Goal: Task Accomplishment & Management: Manage account settings

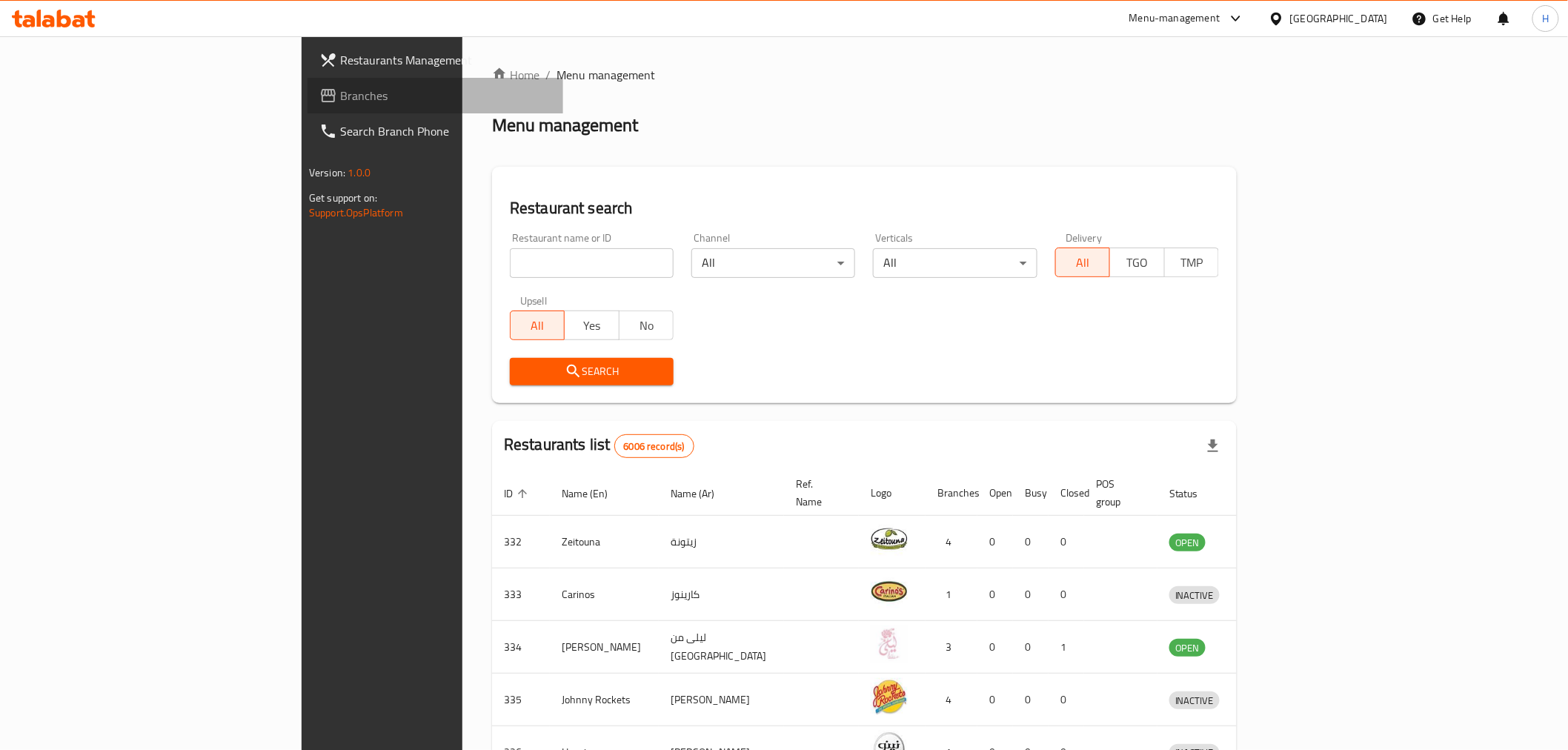
click at [340, 90] on span "Branches" at bounding box center [446, 95] width 211 height 18
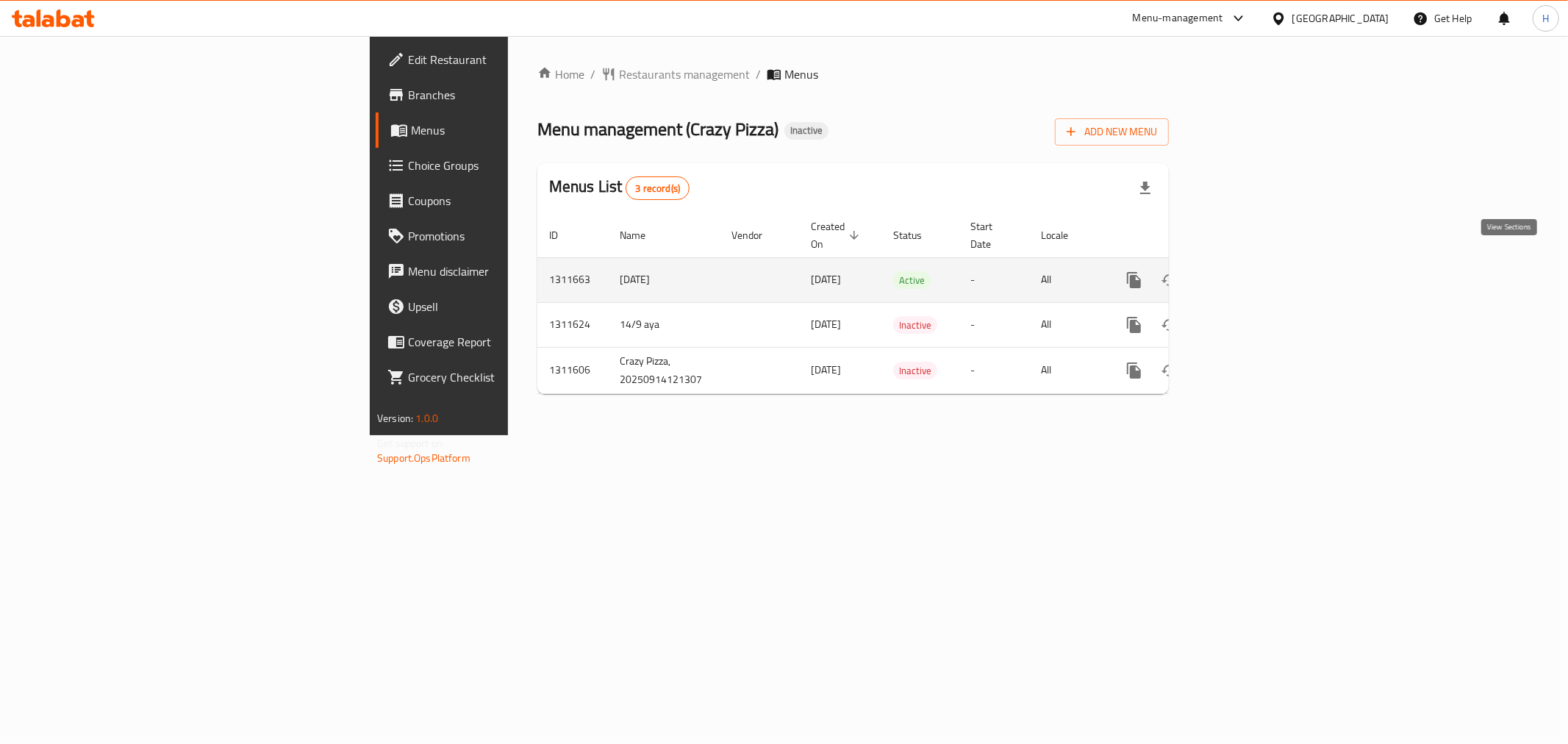
click at [1249, 271] on icon "enhanced table" at bounding box center [1240, 280] width 18 height 18
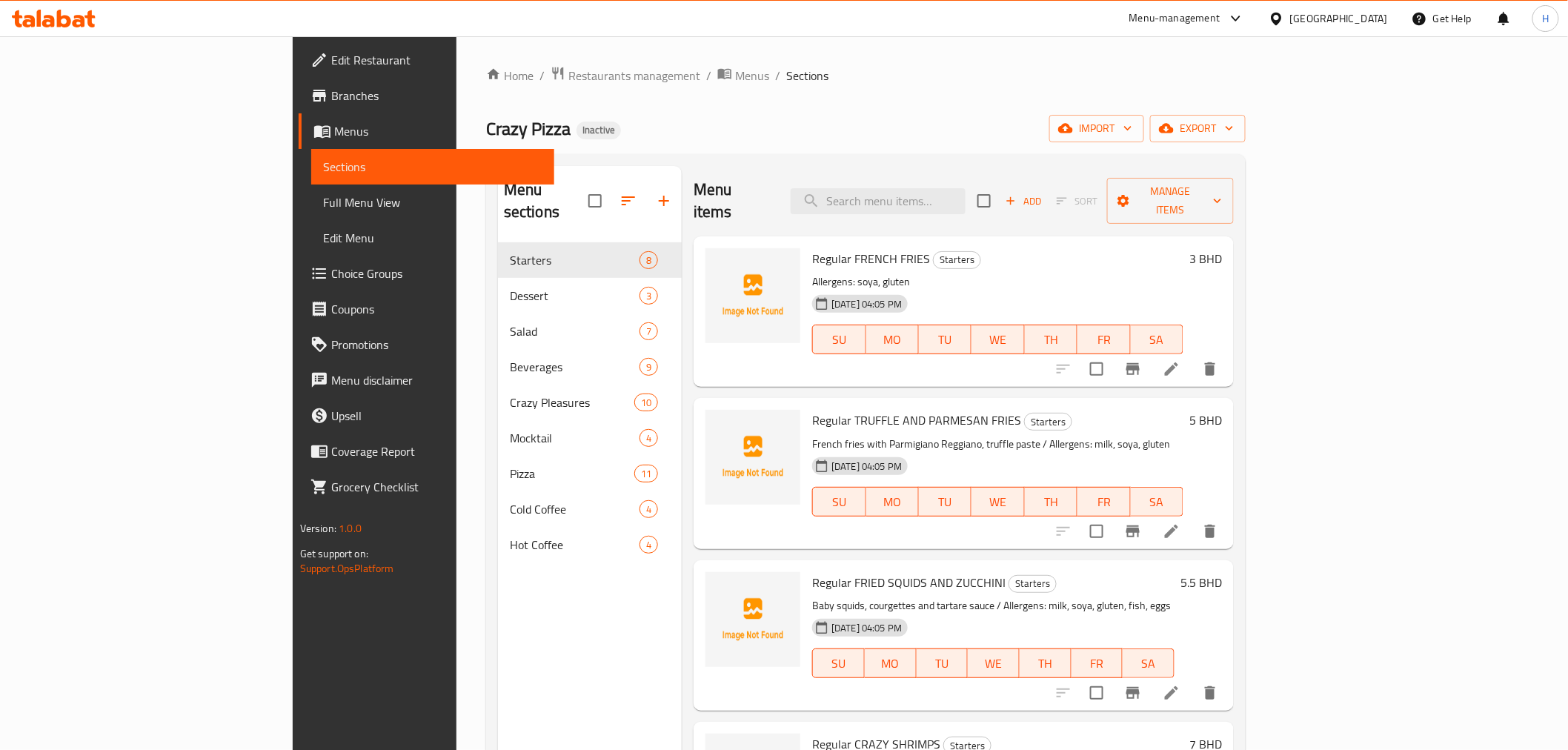
click at [323, 201] on span "Full Menu View" at bounding box center [433, 202] width 219 height 18
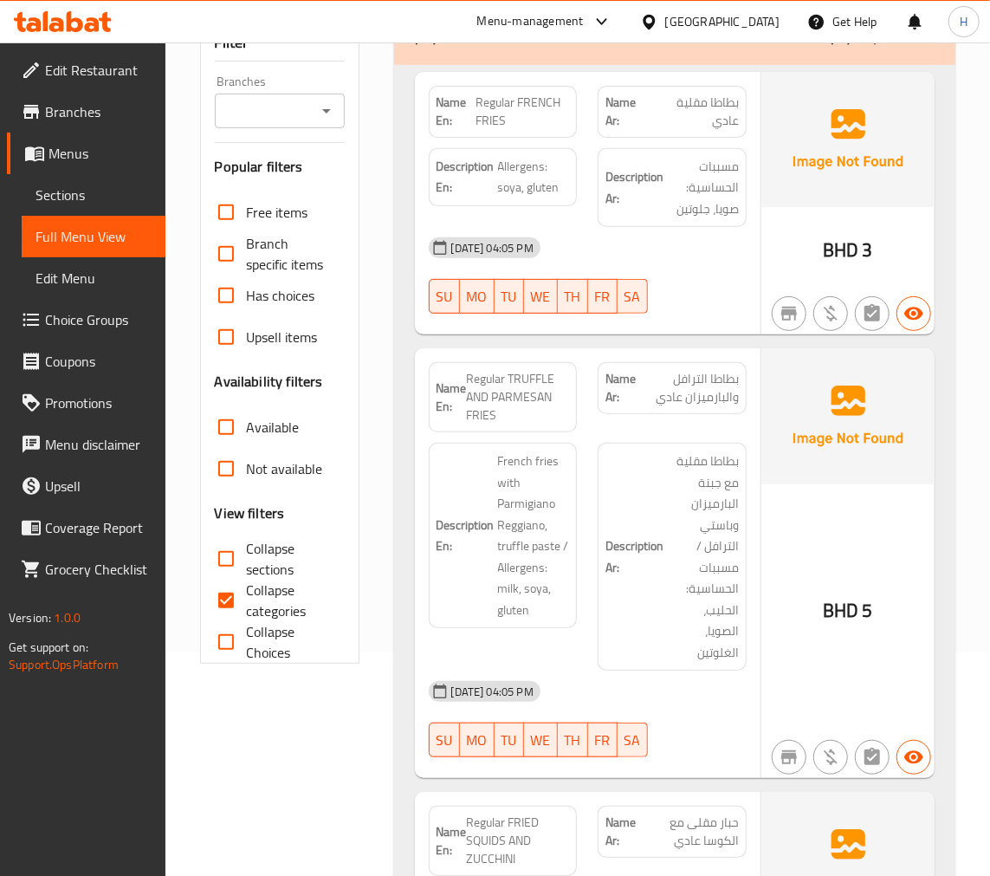
scroll to position [256, 0]
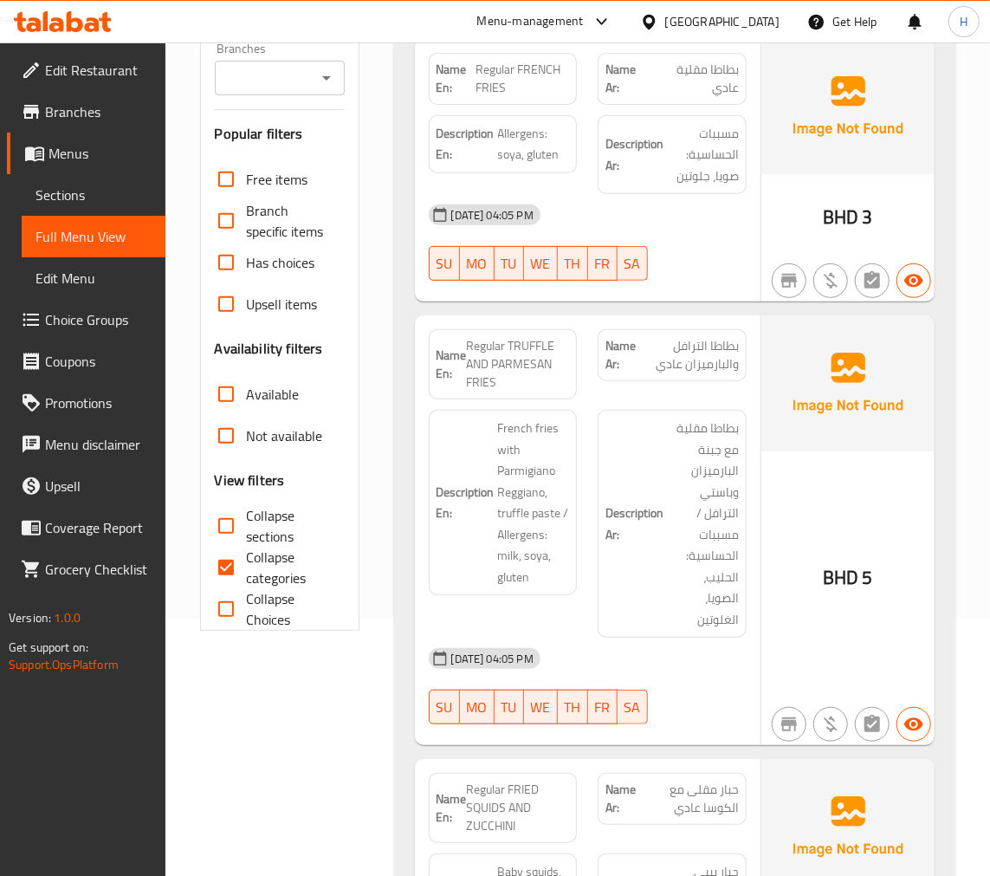
click at [486, 379] on span "Regular TRUFFLE AND PARMESAN FRIES" at bounding box center [518, 364] width 103 height 55
copy span "FRIES"
click at [722, 346] on span "بطاطا الترافل والبارميزان عادي" at bounding box center [687, 355] width 101 height 36
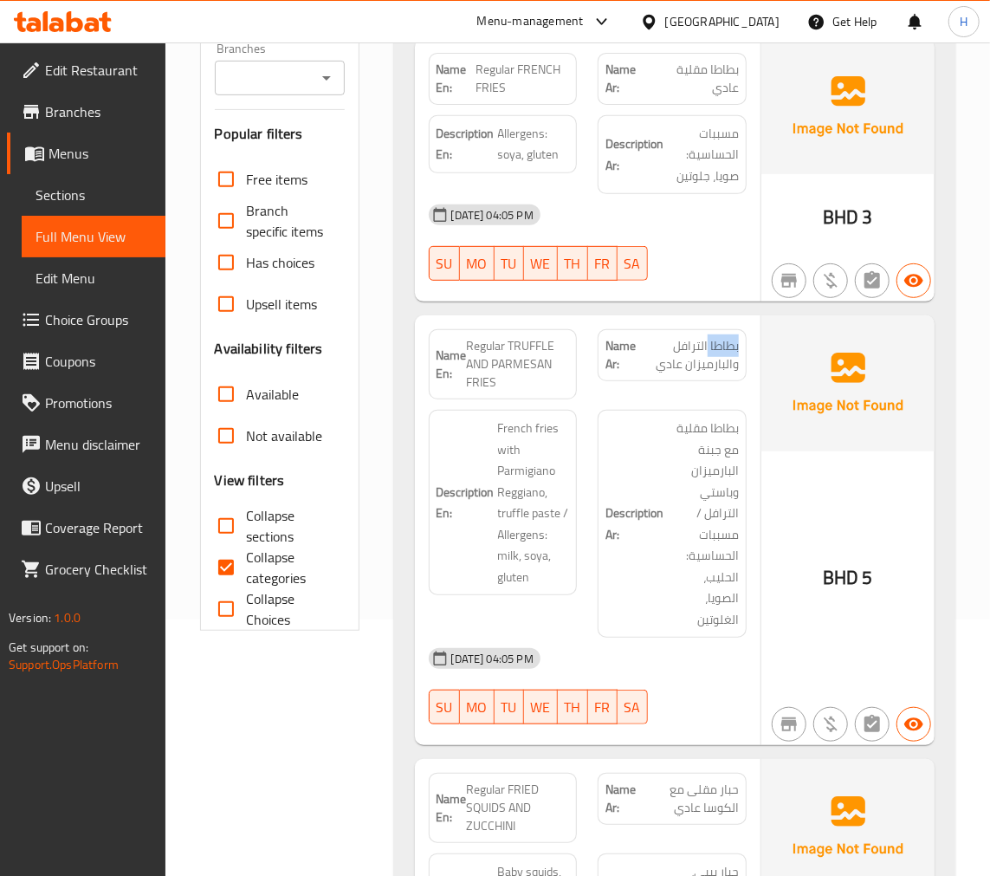
click at [722, 346] on span "بطاطا الترافل والبارميزان عادي" at bounding box center [687, 355] width 101 height 36
copy span "بطاطا"
click at [537, 360] on span "Regular TRUFFLE AND PARMESAN FRIES" at bounding box center [518, 364] width 103 height 55
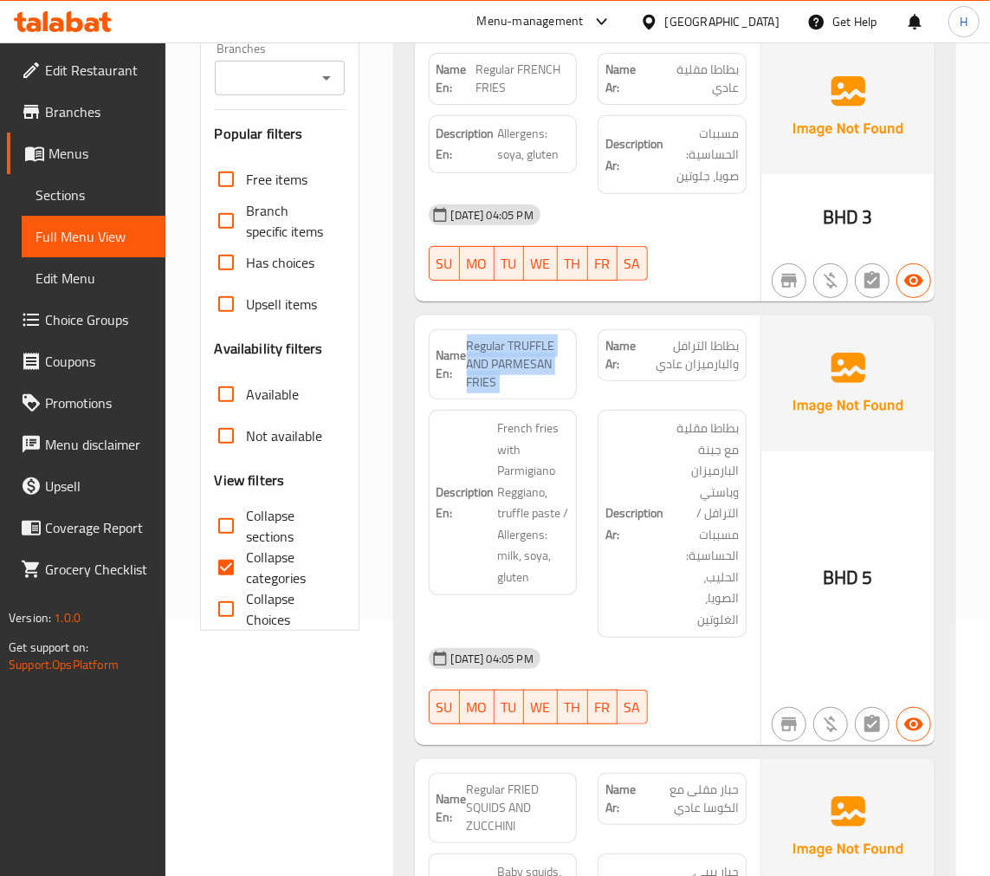
copy span "Regular TRUFFLE AND PARMESAN FRIES"
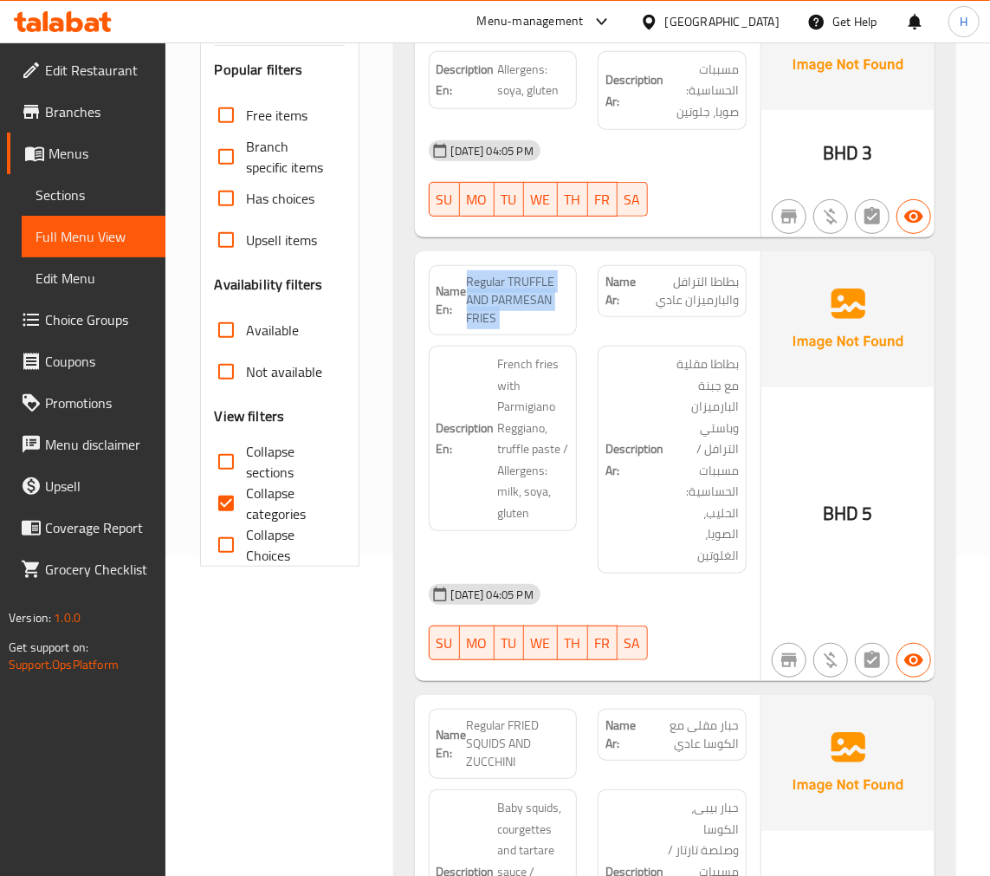
click at [258, 496] on span "Collapse categories" at bounding box center [289, 503] width 84 height 42
click at [247, 496] on input "Collapse categories" at bounding box center [226, 503] width 42 height 42
checkbox input "false"
click at [506, 283] on span "Regular TRUFFLE AND PARMESAN FRIES" at bounding box center [518, 300] width 103 height 55
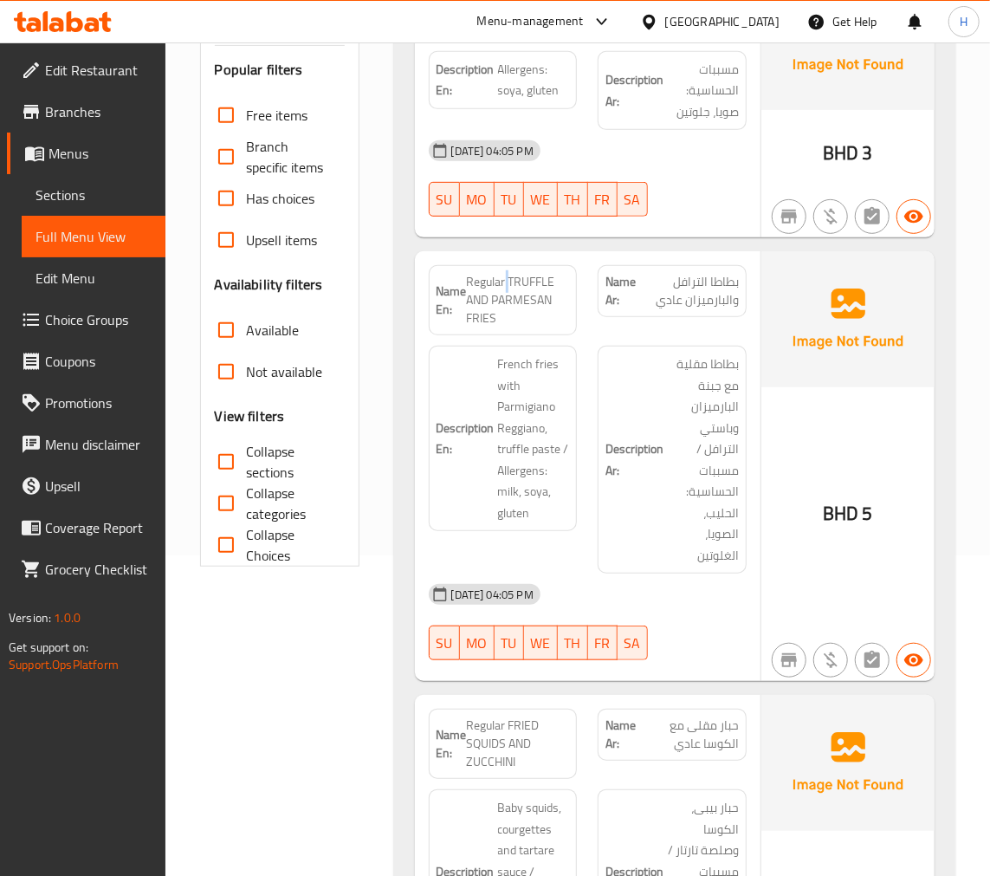
click at [506, 283] on span "Regular TRUFFLE AND PARMESAN FRIES" at bounding box center [518, 300] width 103 height 55
copy span "Regular TRUFFLE AND PARMESAN FRIES"
click at [494, 301] on span "Regular TRUFFLE AND PARMESAN FRIES" at bounding box center [518, 300] width 103 height 55
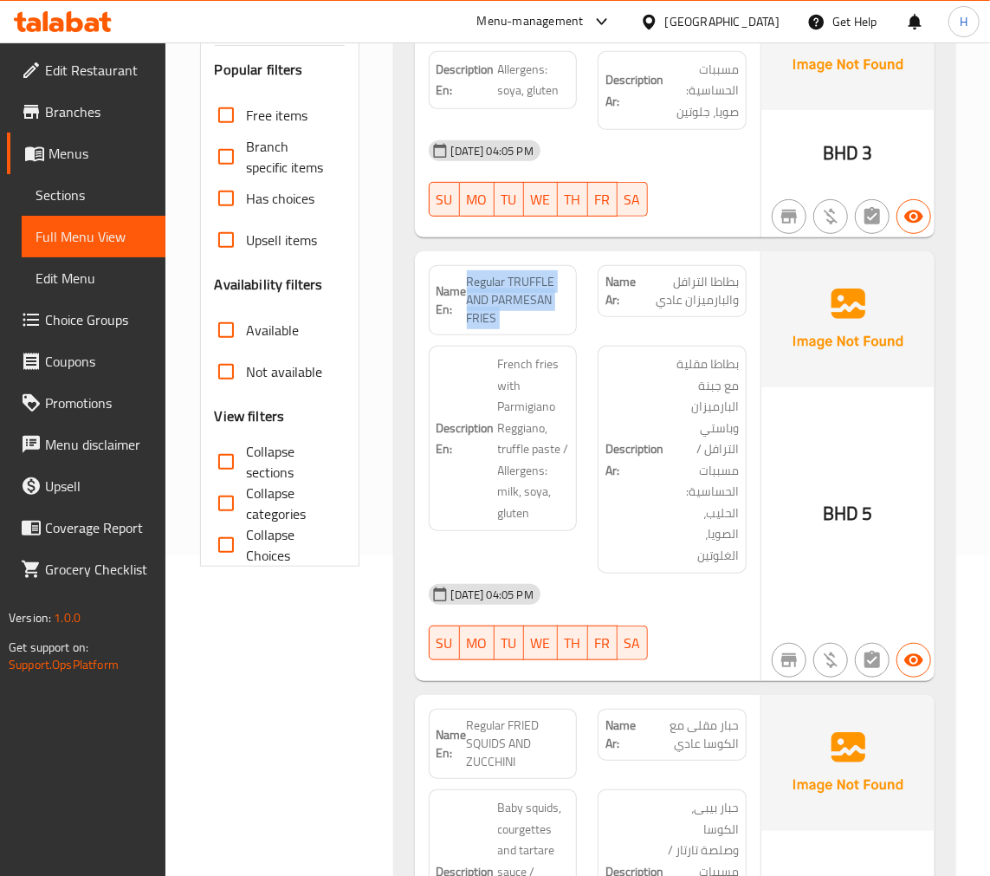
click at [494, 301] on span "Regular TRUFFLE AND PARMESAN FRIES" at bounding box center [518, 300] width 103 height 55
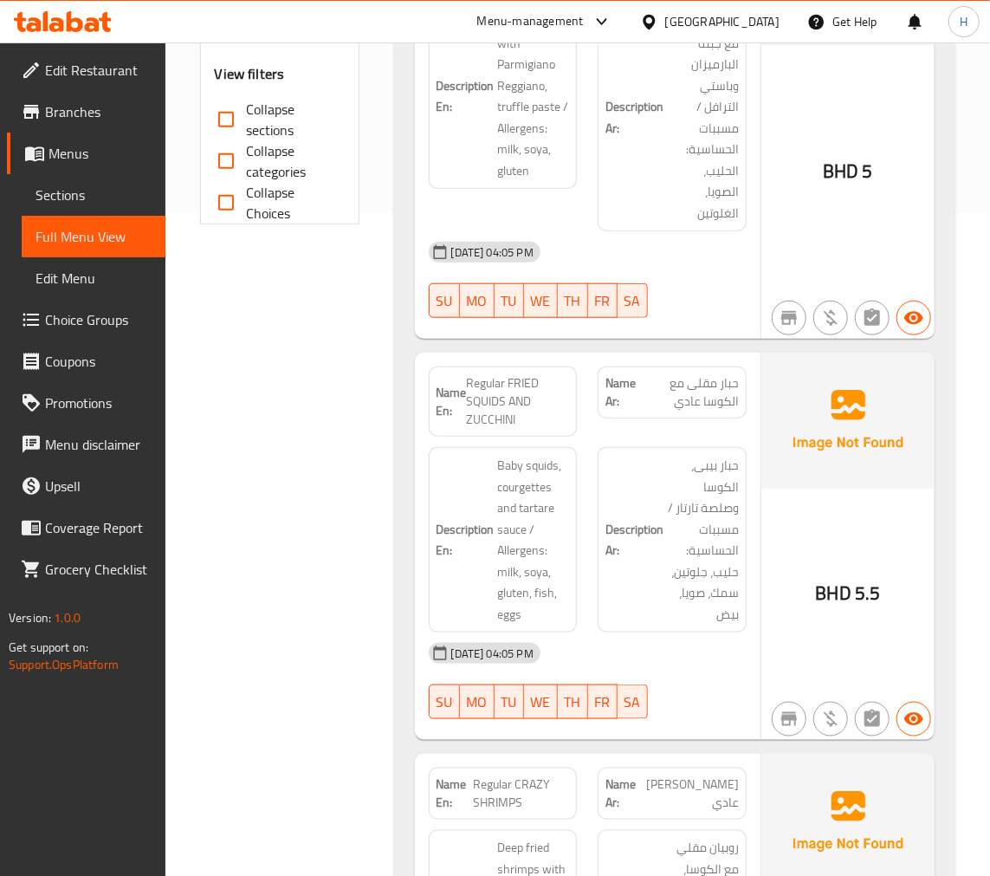
scroll to position [513, 0]
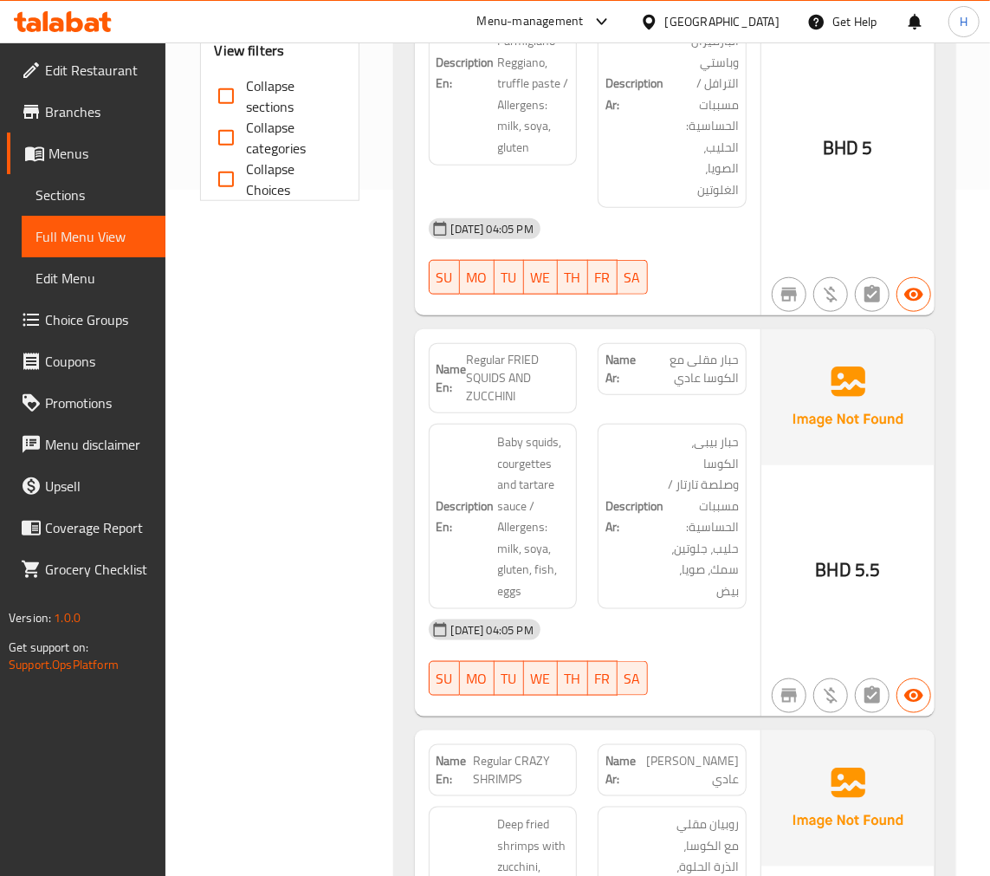
scroll to position [705, 0]
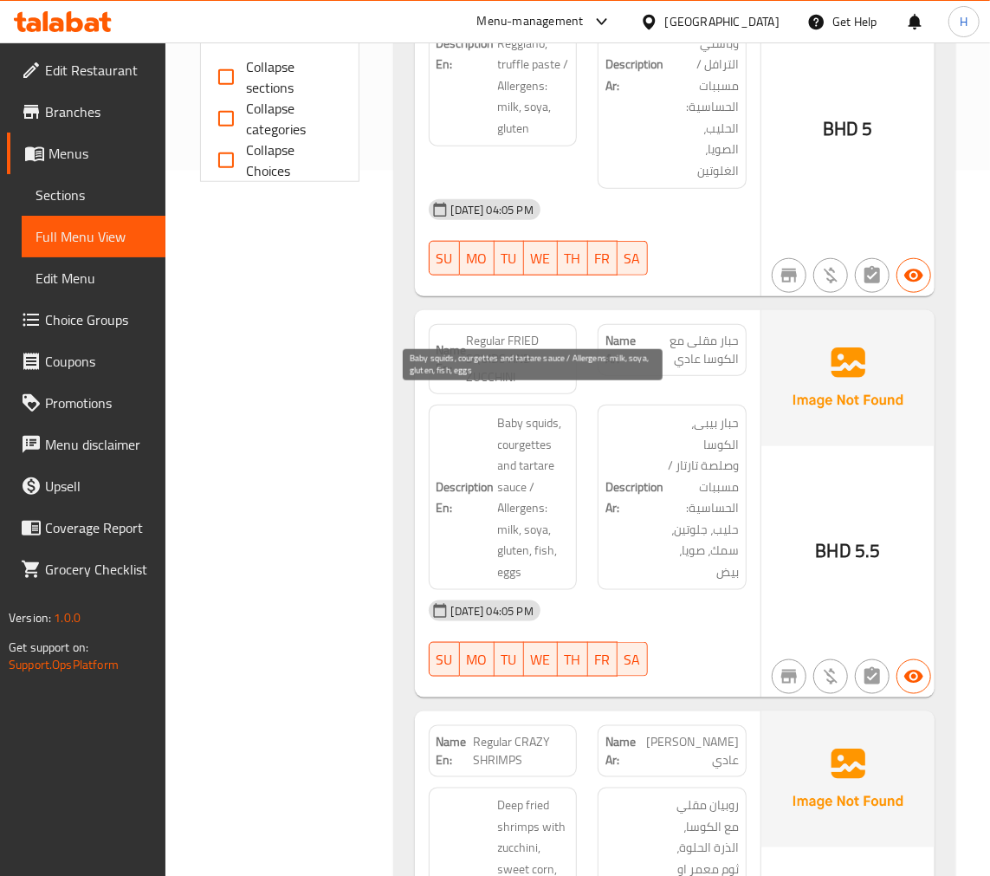
click at [517, 427] on span "Baby squids, courgettes and tartare sauce / Allergens: milk, soya, gluten, fish…" at bounding box center [534, 497] width 72 height 170
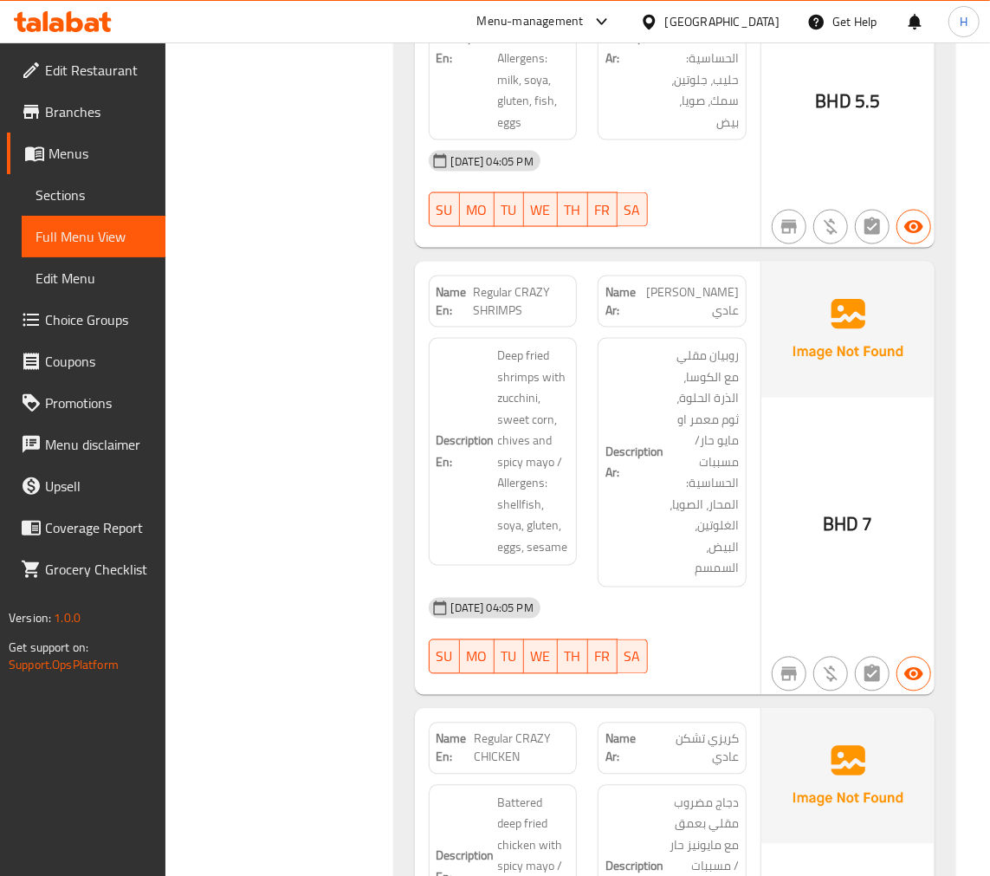
scroll to position [1219, 0]
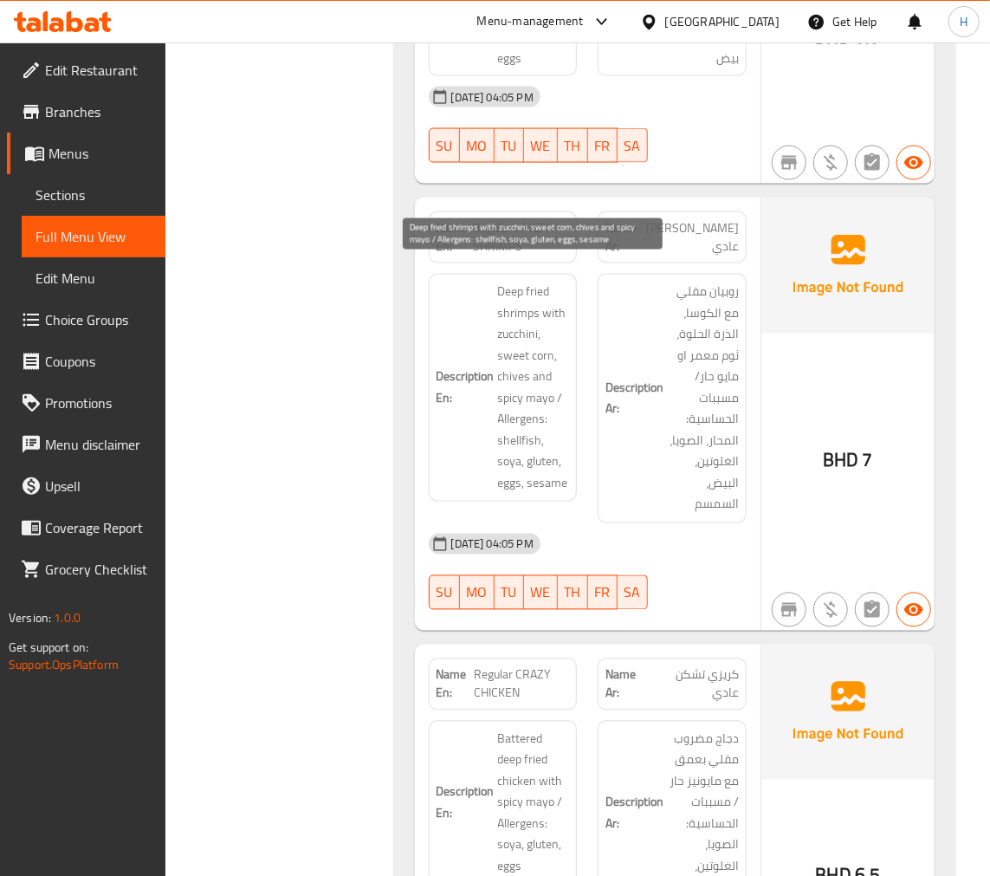
click at [506, 418] on span "Deep fried shrimps with zucchini, sweet corn, chives and spicy mayo / Allergens…" at bounding box center [534, 388] width 72 height 212
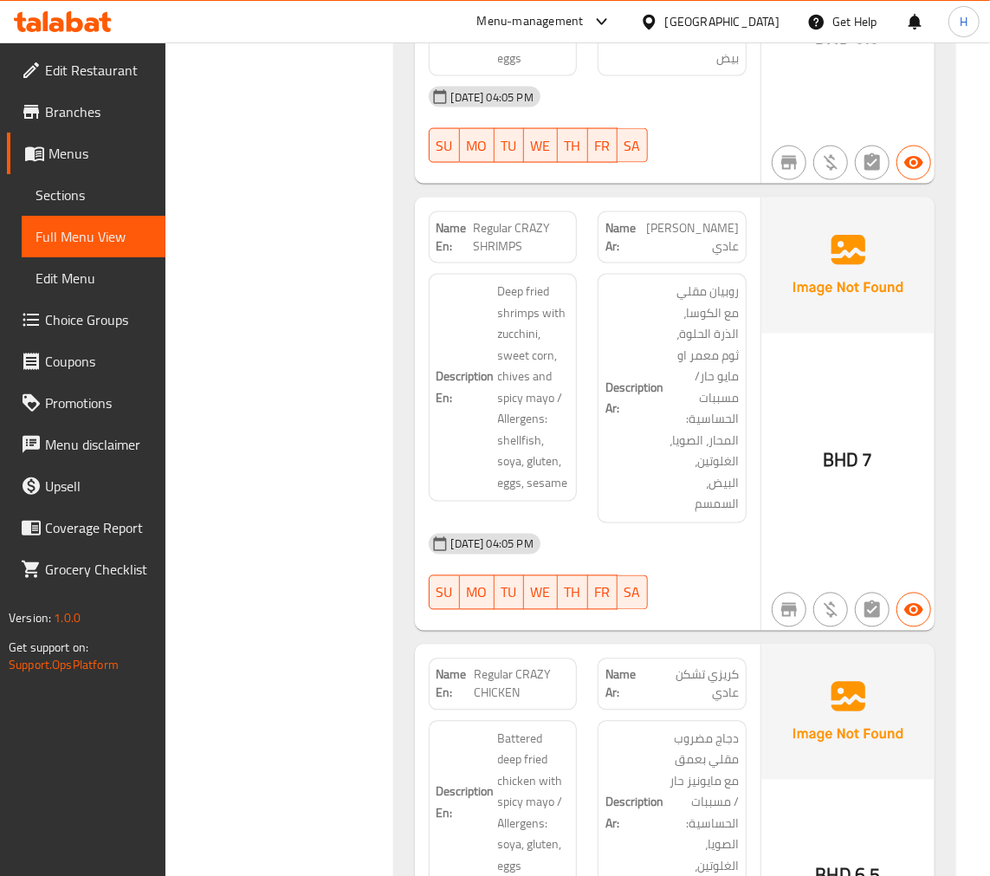
click at [532, 219] on span "Regular CRAZY SHRIMPS" at bounding box center [521, 237] width 96 height 36
copy span "Regular CRAZY SHRIMPS"
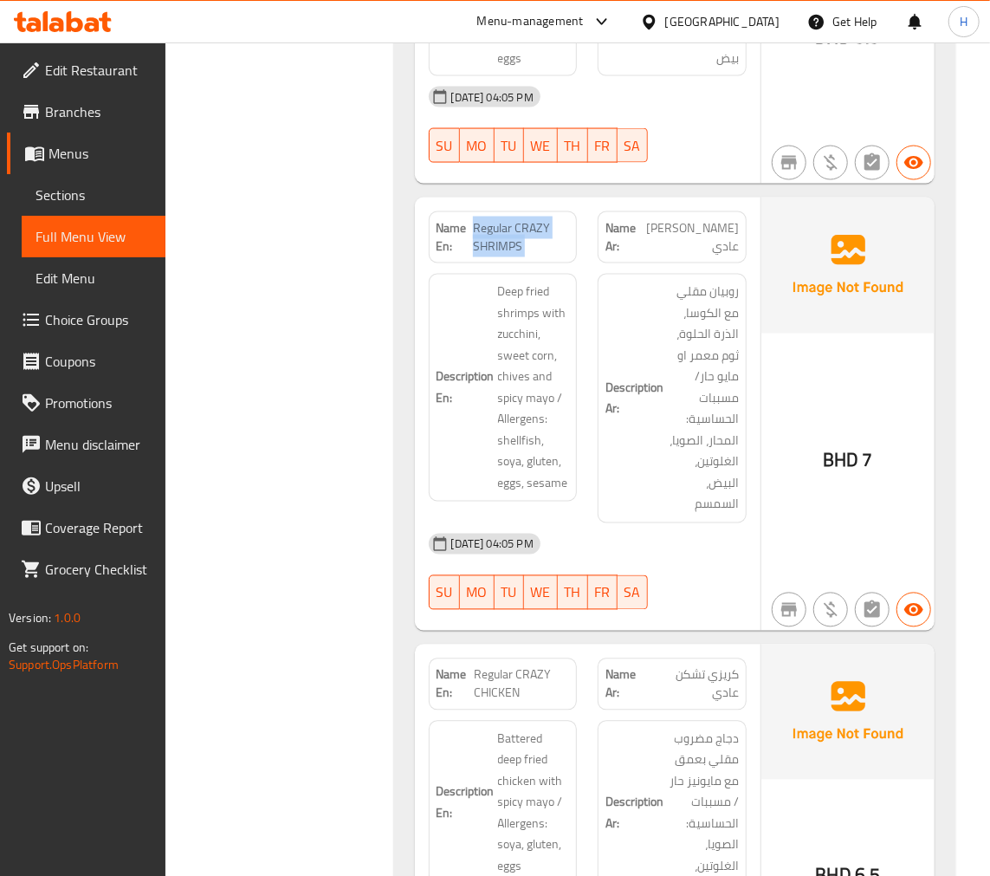
copy span "Regular CRAZY SHRIMPS"
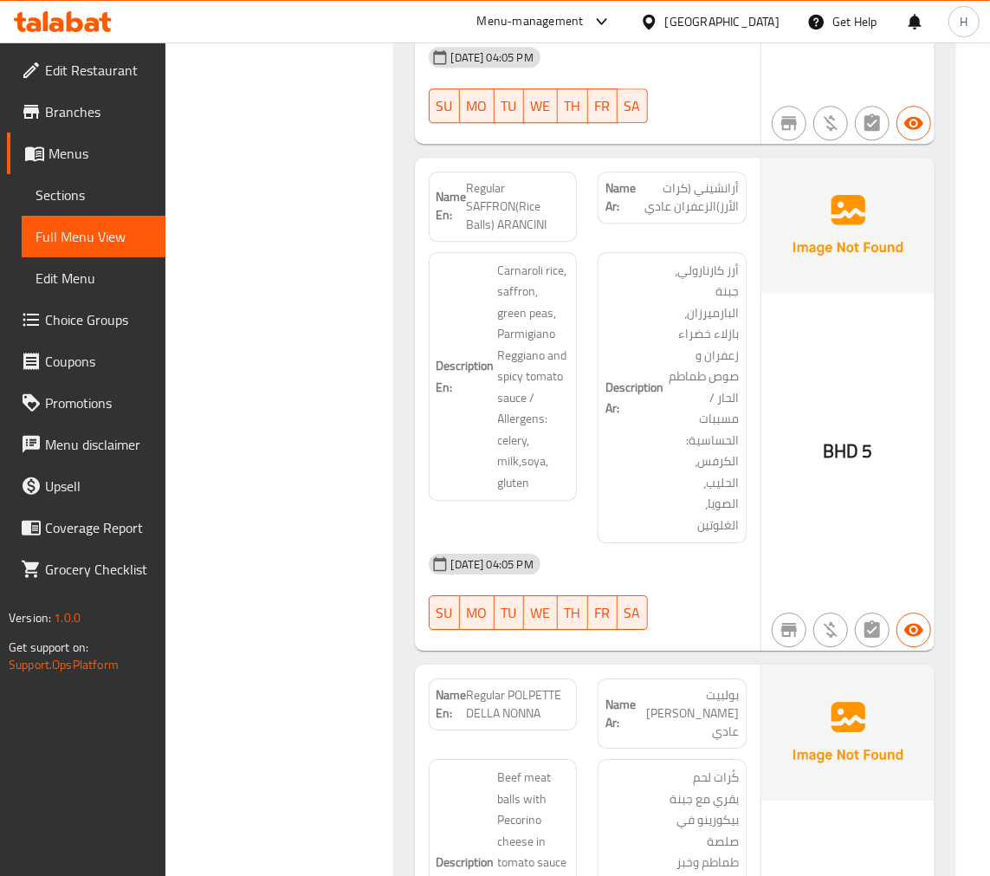
scroll to position [2117, 0]
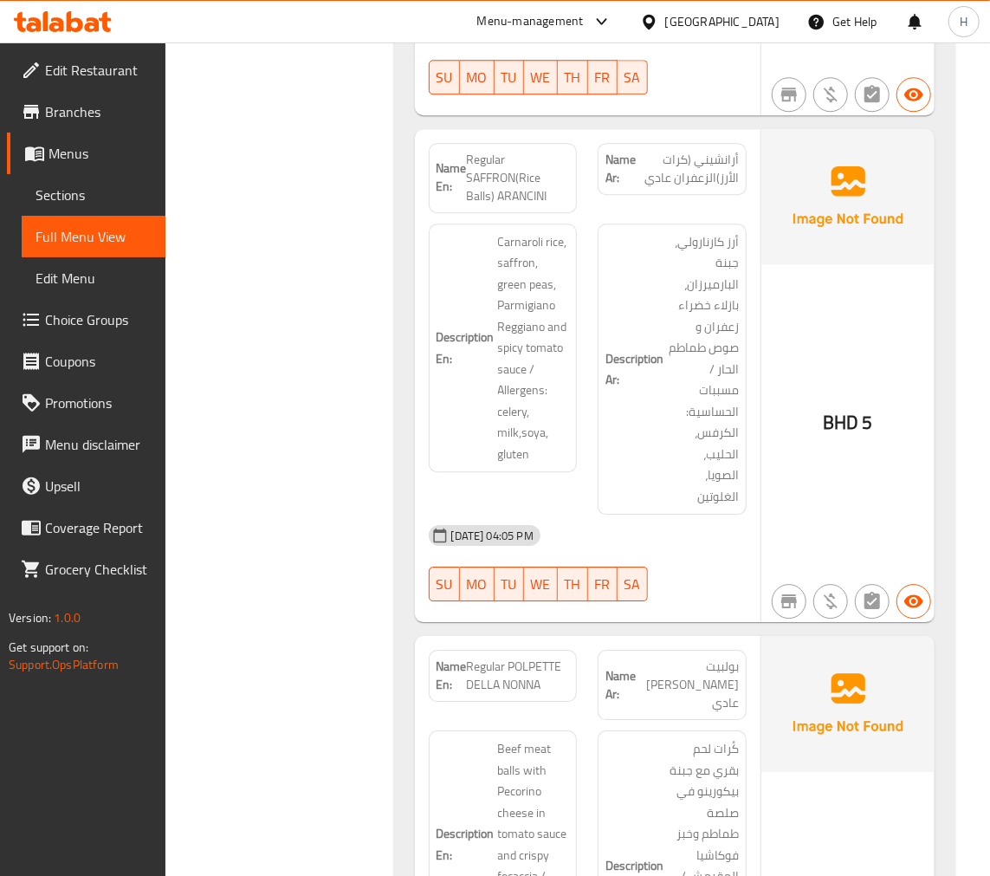
click at [514, 168] on span "Regular SAFFRON(Rice Balls) ARANCINI" at bounding box center [518, 178] width 103 height 55
copy span "Regular SAFFRON(Rice Balls) ARANCINI"
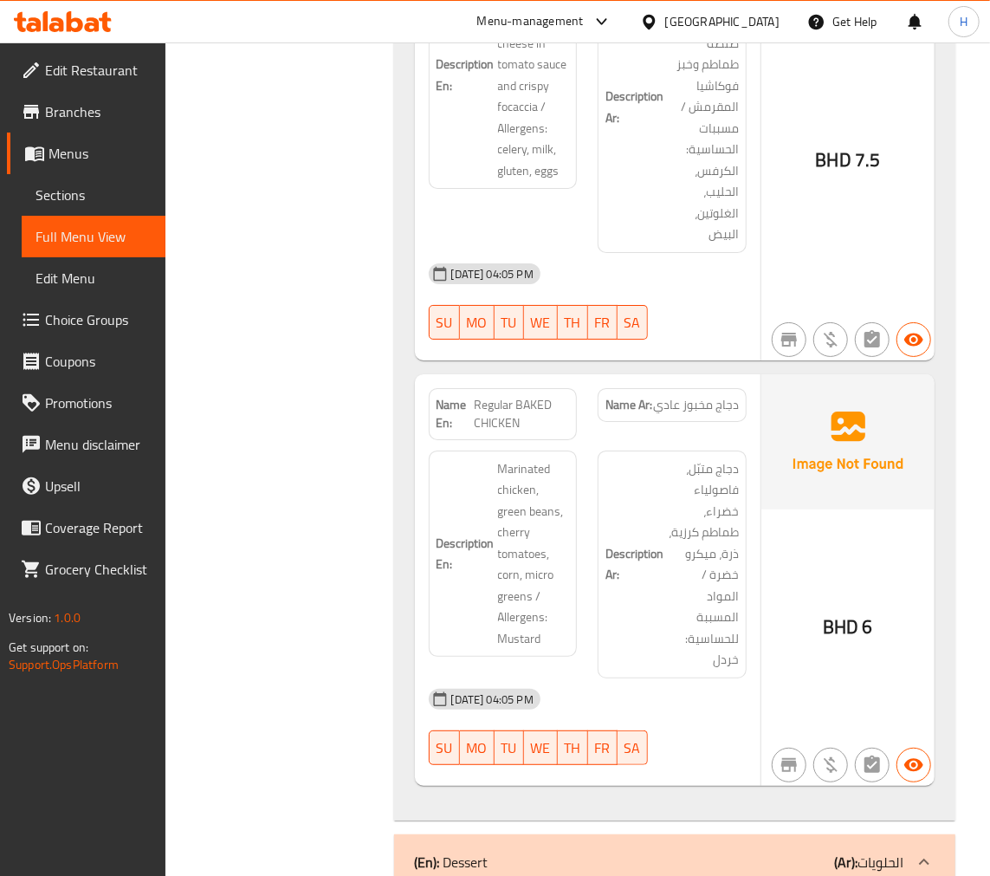
scroll to position [2887, 0]
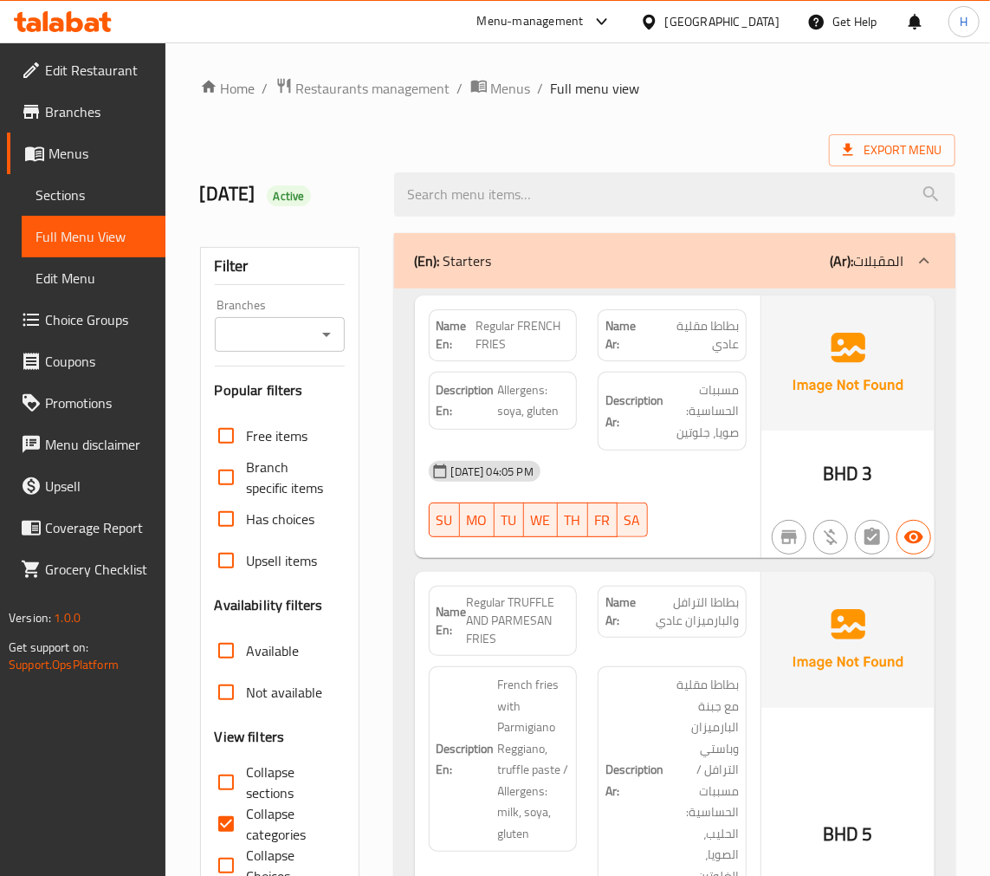
click at [106, 202] on span "Sections" at bounding box center [94, 194] width 116 height 21
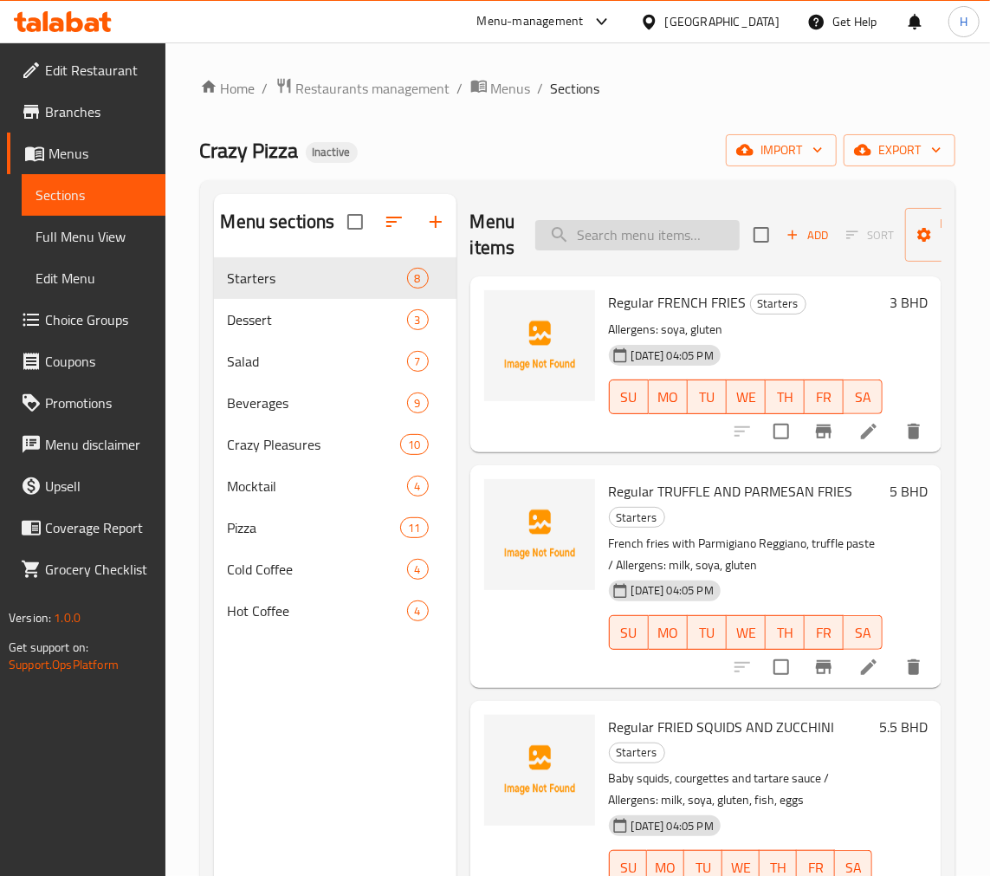
click at [693, 239] on input "search" at bounding box center [637, 235] width 204 height 30
paste input "Regular TRUFFLE AND PARMESAN FRIES"
type input "Regular TRUFFLE AND PARMESAN FRIES"
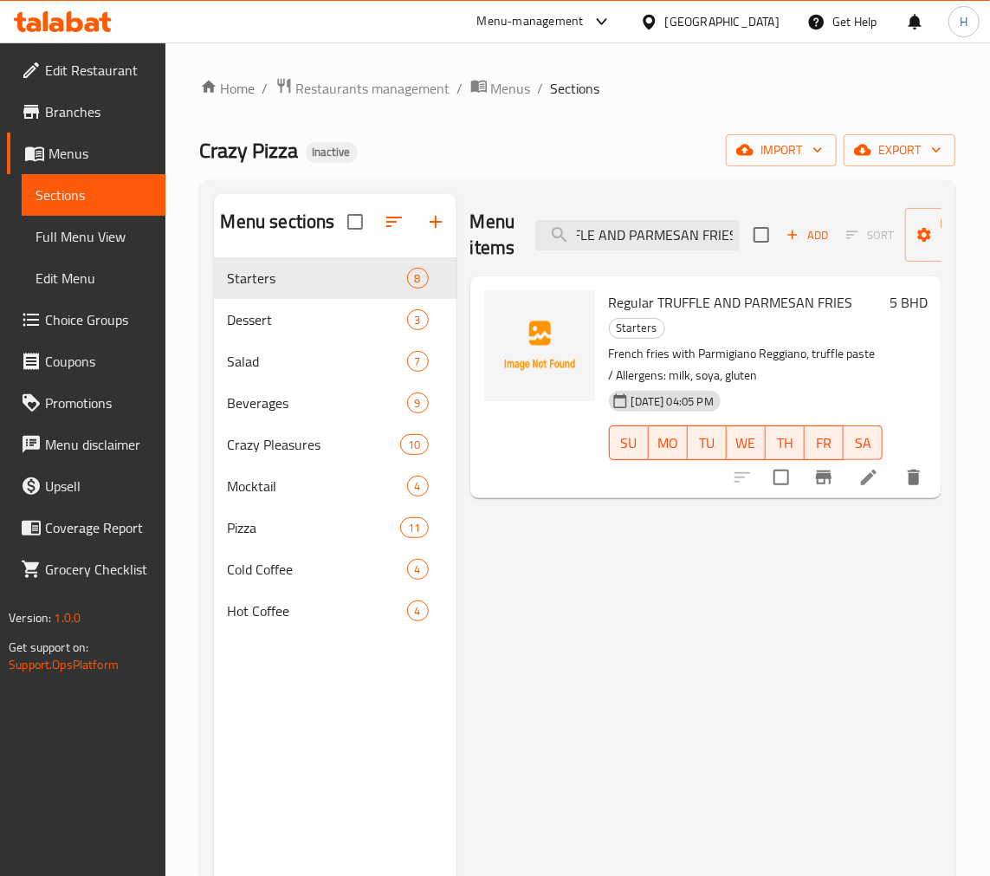
click at [870, 479] on icon at bounding box center [869, 477] width 16 height 16
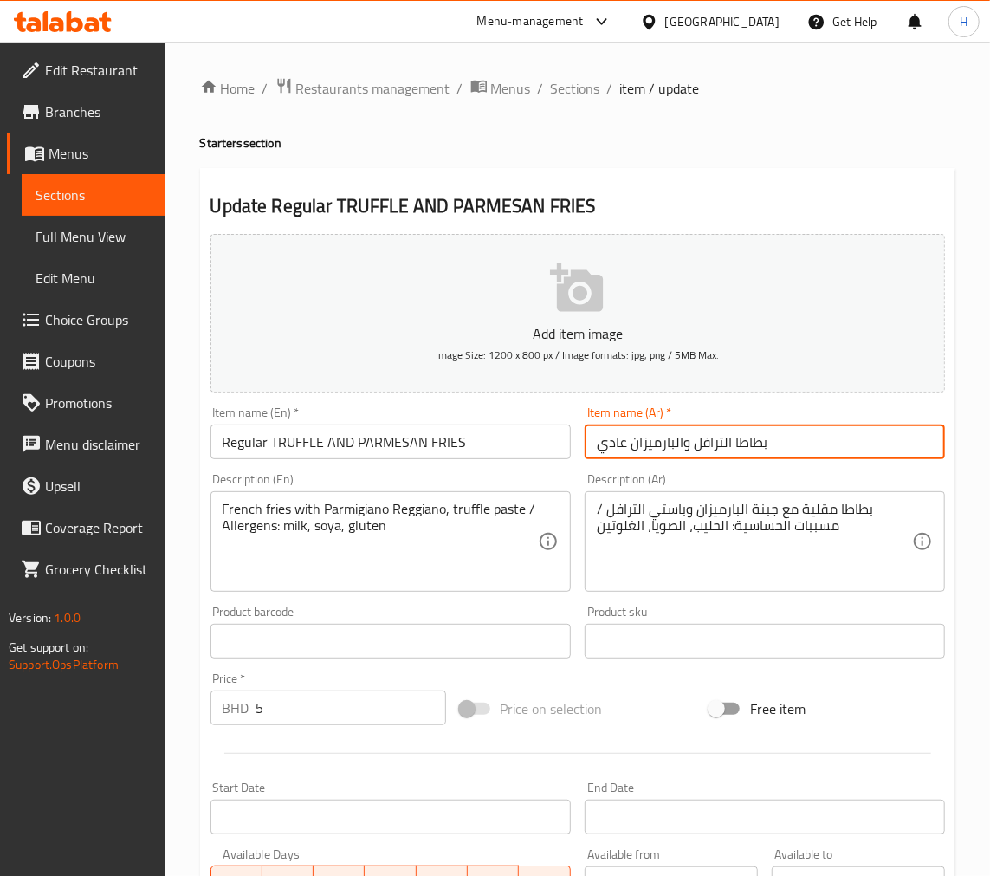
click at [797, 440] on input "بطاطا الترافل والبارميزان عادي" at bounding box center [765, 441] width 360 height 35
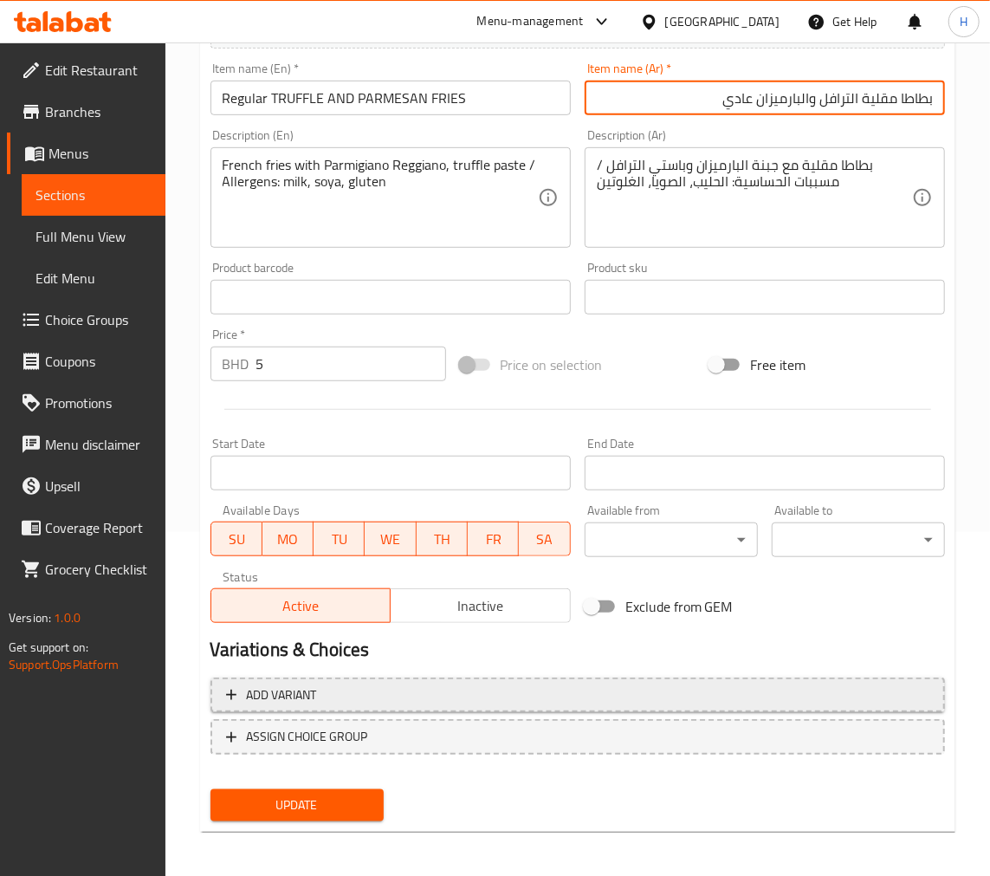
scroll to position [345, 0]
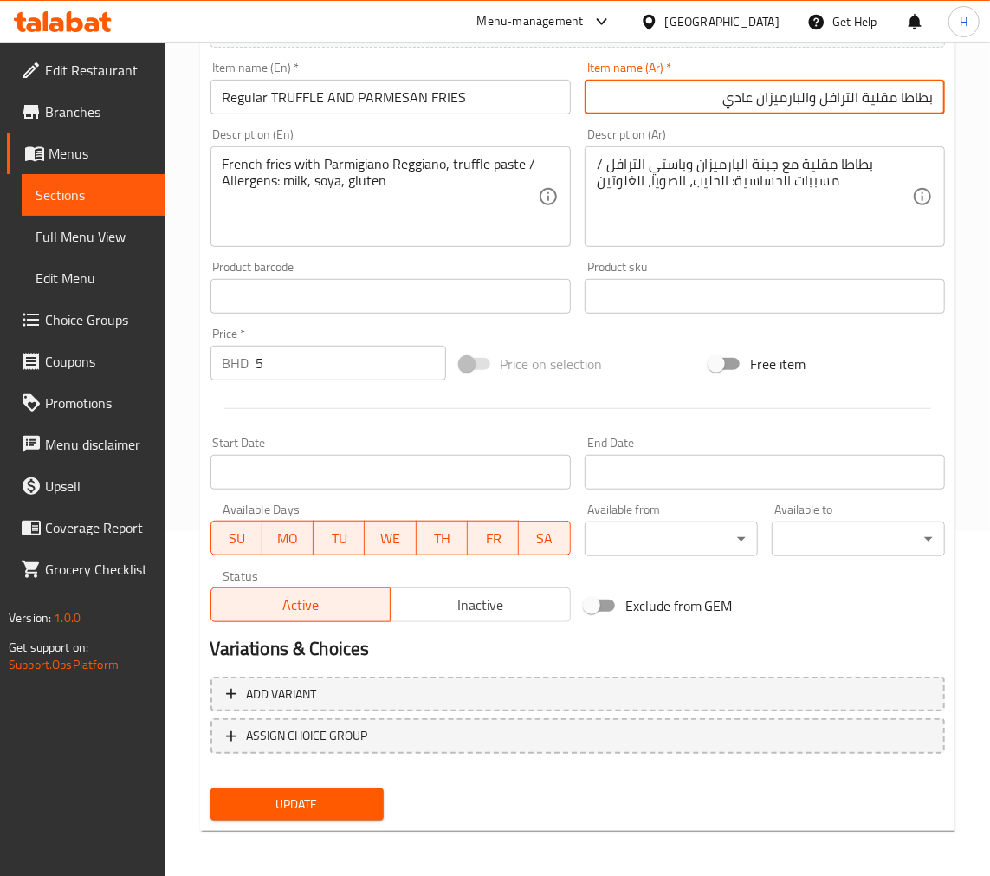
type input "بطاطا مقلية الترافل والبارميزان عادي"
click at [343, 788] on button "Update" at bounding box center [296, 804] width 173 height 32
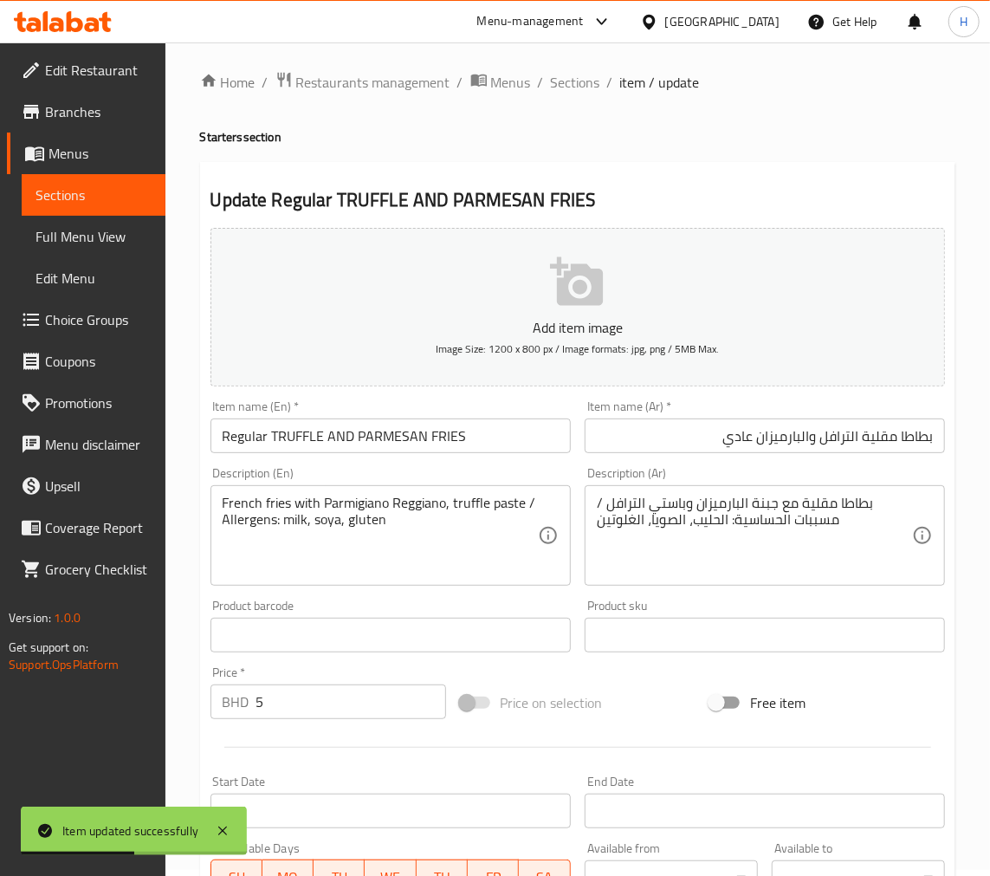
scroll to position [0, 0]
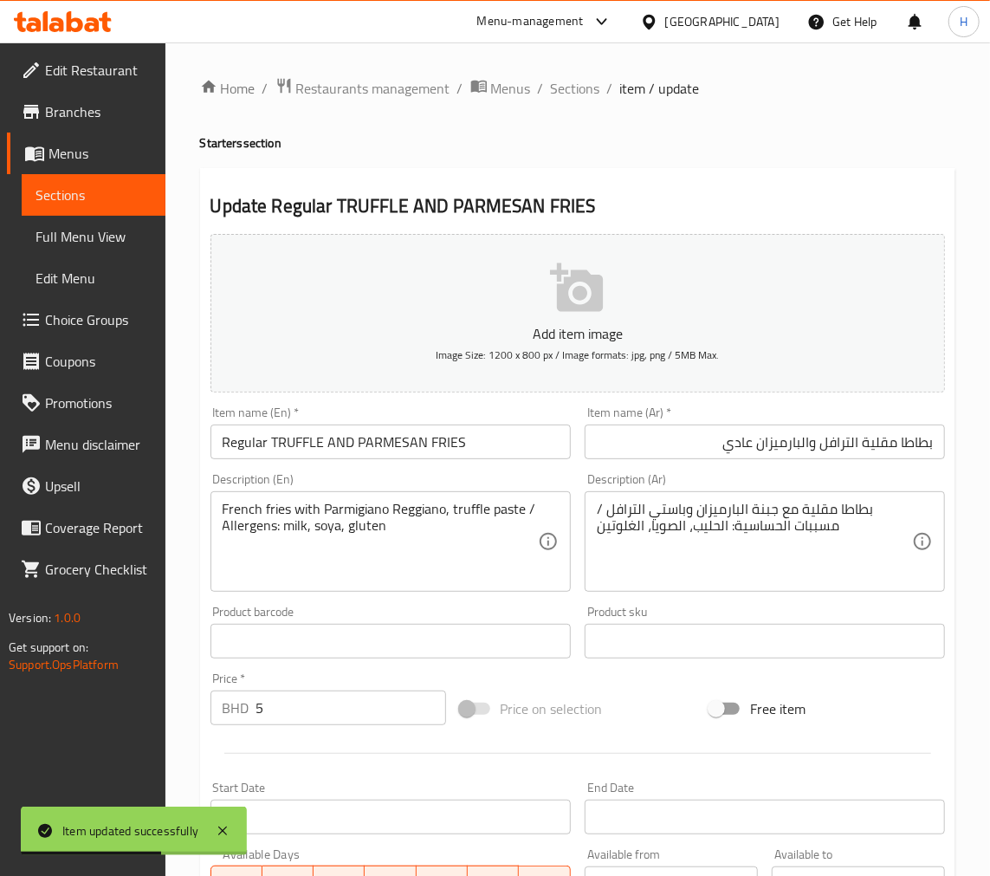
drag, startPoint x: 567, startPoint y: 89, endPoint x: 456, endPoint y: 44, distance: 119.7
click at [567, 89] on span "Sections" at bounding box center [575, 88] width 49 height 21
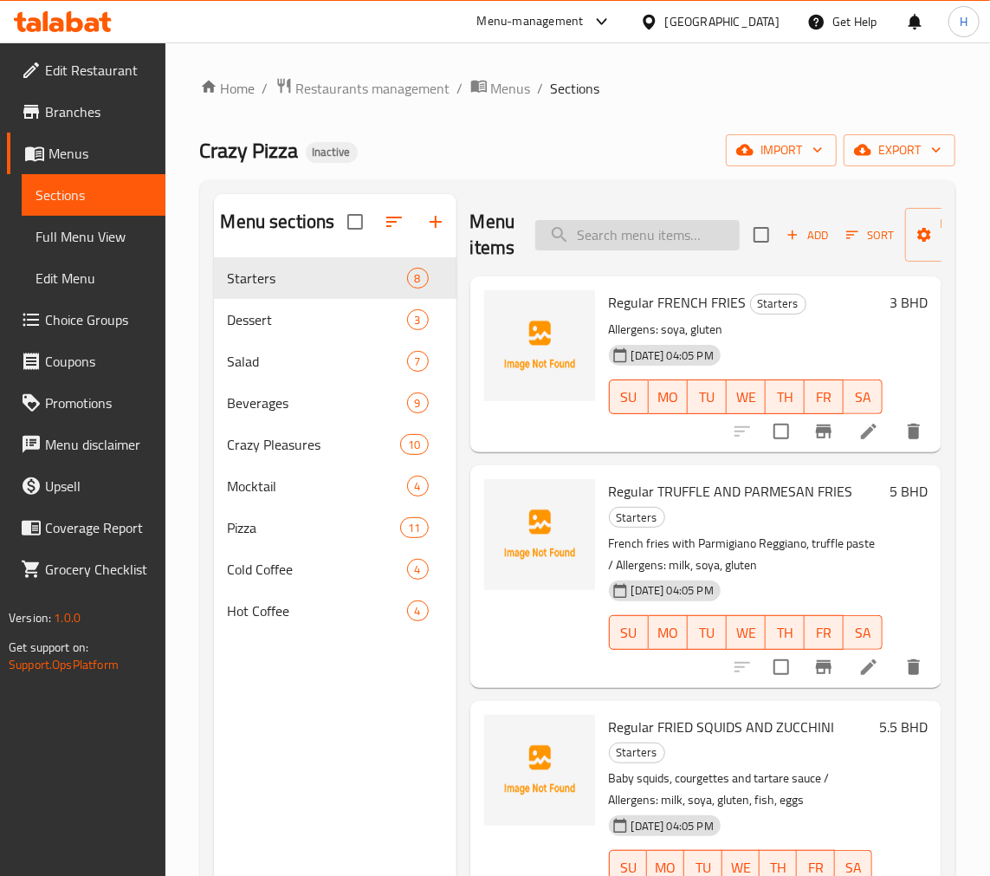
click at [653, 239] on input "search" at bounding box center [637, 235] width 204 height 30
paste input "Regular TRUFFLE AND PARMESAN FRIES"
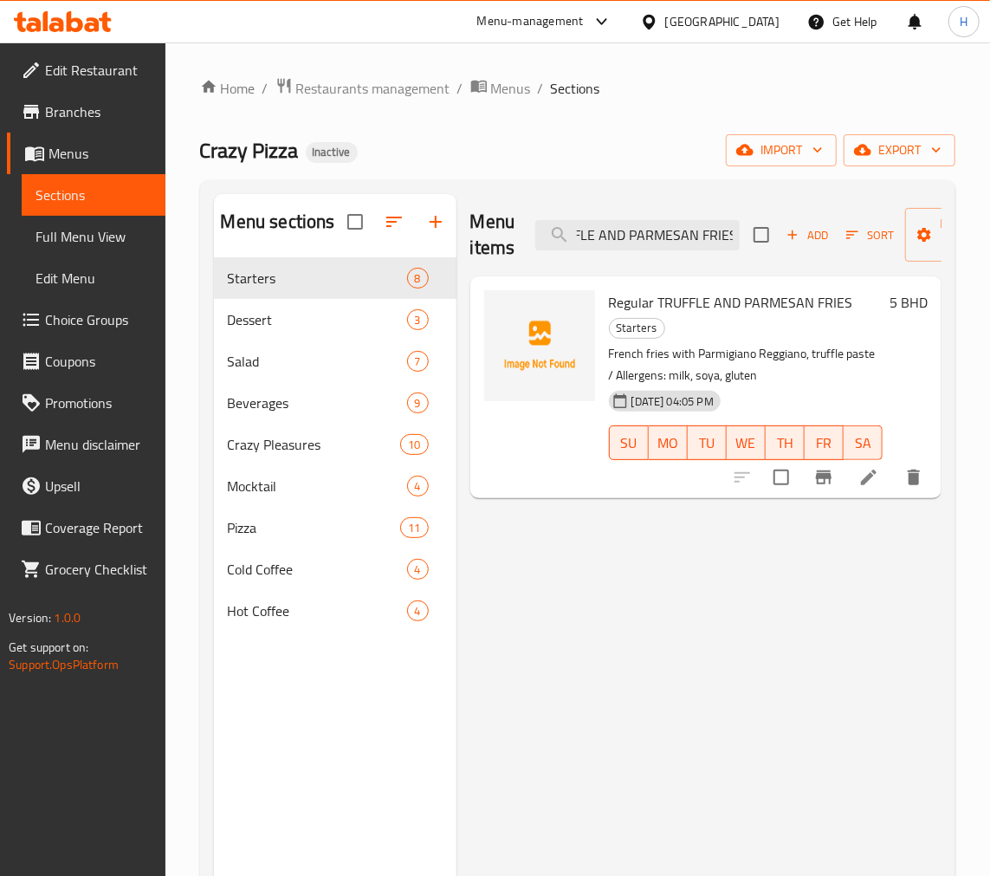
type input "Regular TRUFFLE AND PARMESAN FRIES"
click at [854, 475] on li at bounding box center [869, 477] width 49 height 31
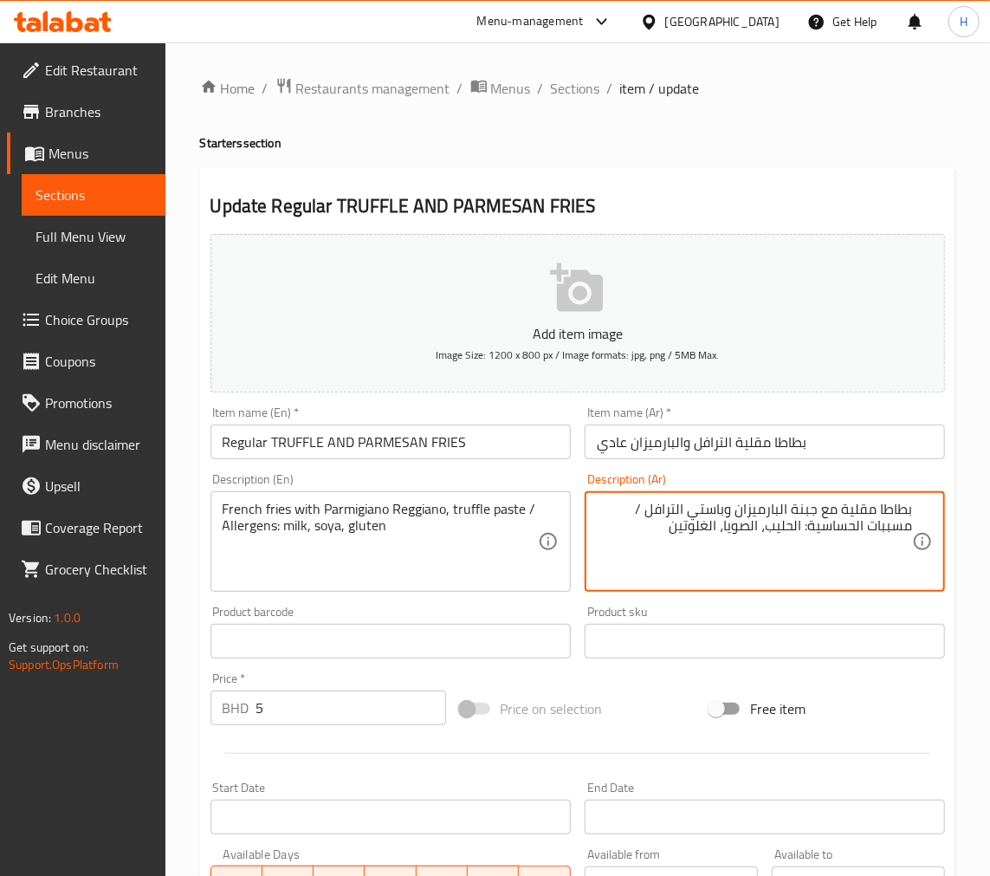
click at [359, 534] on textarea "French fries with Parmigiano Reggiano, truffle paste / Allergens: milk, soya, g…" at bounding box center [380, 542] width 315 height 82
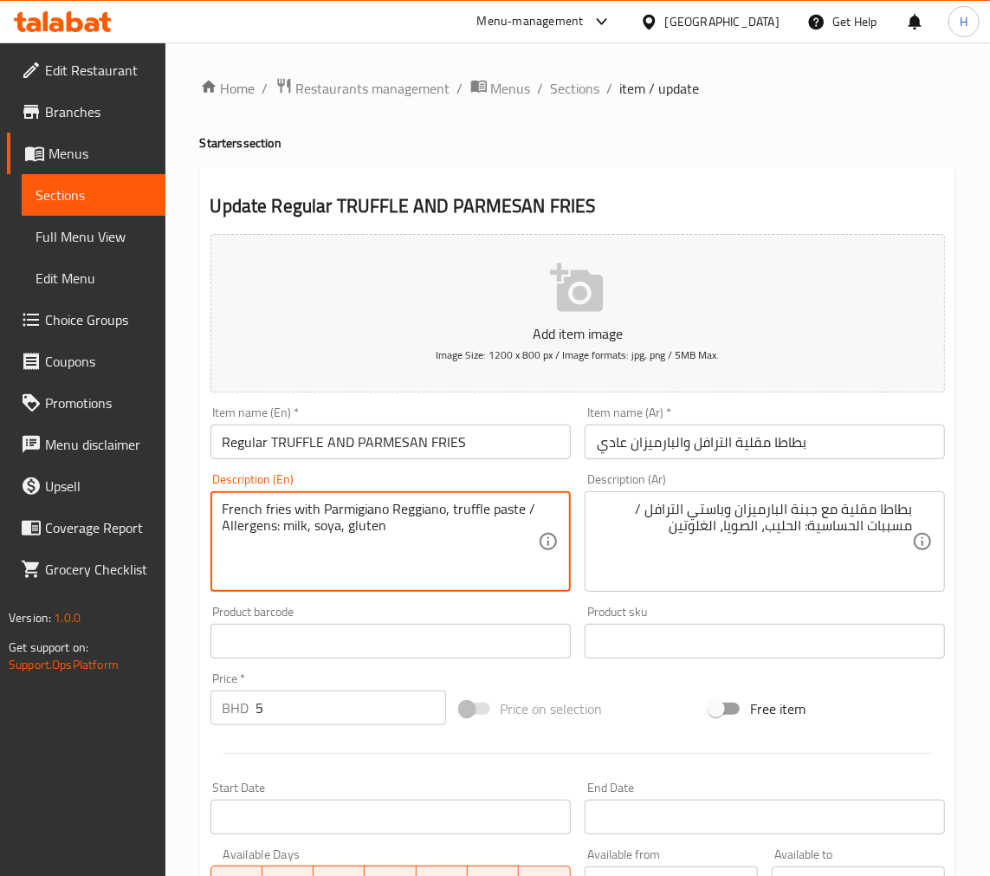
click at [359, 534] on textarea "French fries with Parmigiano Reggiano, truffle paste / Allergens: milk, soya, g…" at bounding box center [380, 542] width 315 height 82
click at [377, 515] on textarea "French fries with Parmigiano Reggiano, truffle paste / Allergens: milk, soya, g…" at bounding box center [380, 542] width 315 height 82
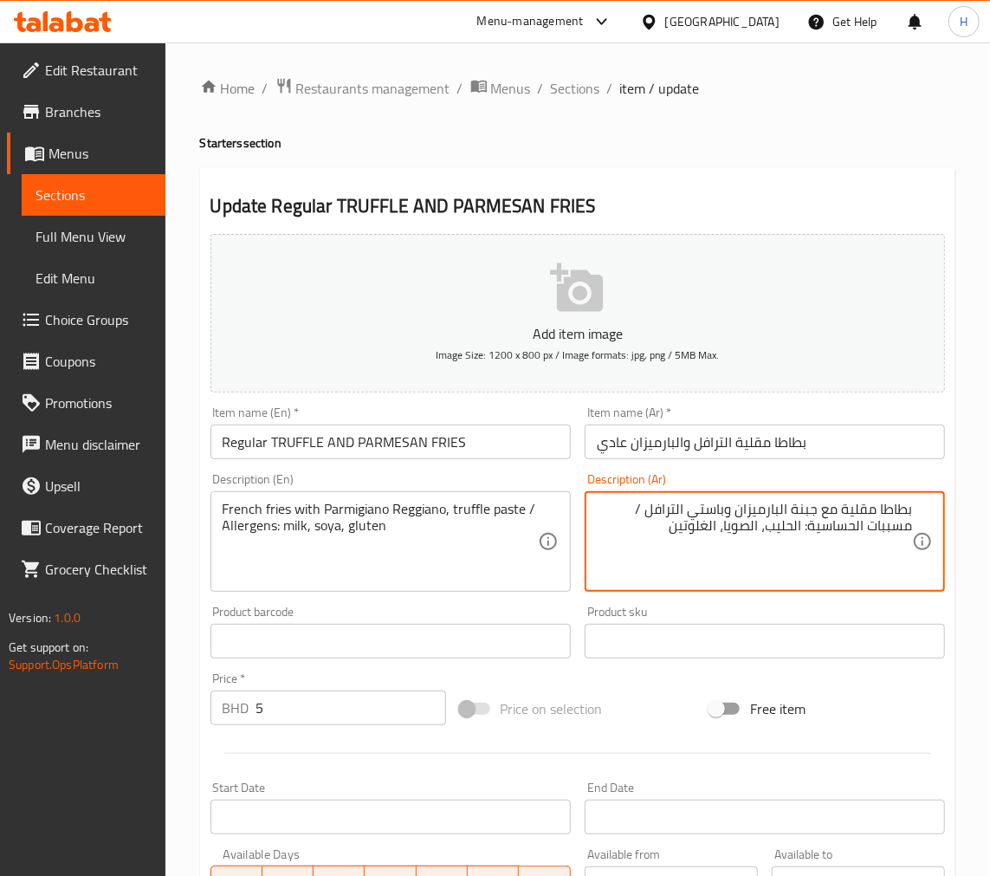
paste textarea "مقلية مع جبنة بارميزان ريجيانو ومعجون الكمأة / مسببات الحساسية: الحليب، الصويا،…"
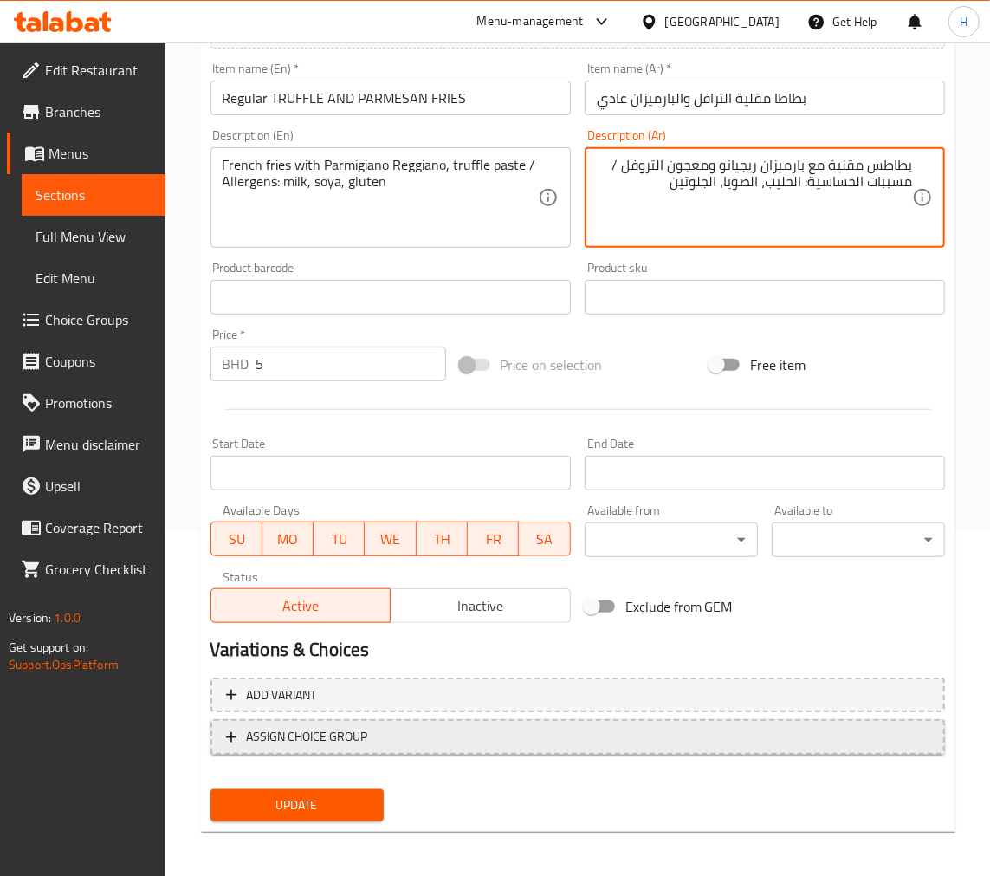
scroll to position [345, 0]
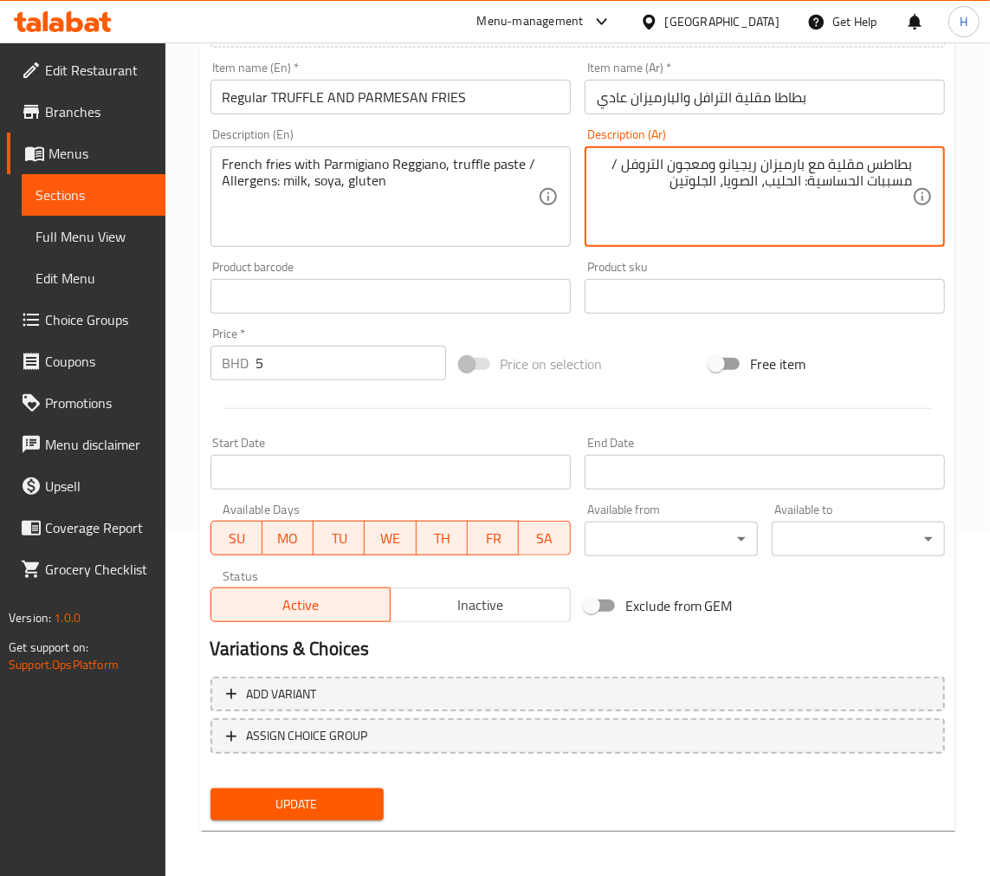
type textarea "بطاطس مقلية مع بارميزان ريجيانو ومعجون التروفل / مسببات الحساسية: الحليب، الصوي…"
click at [319, 797] on span "Update" at bounding box center [297, 804] width 146 height 22
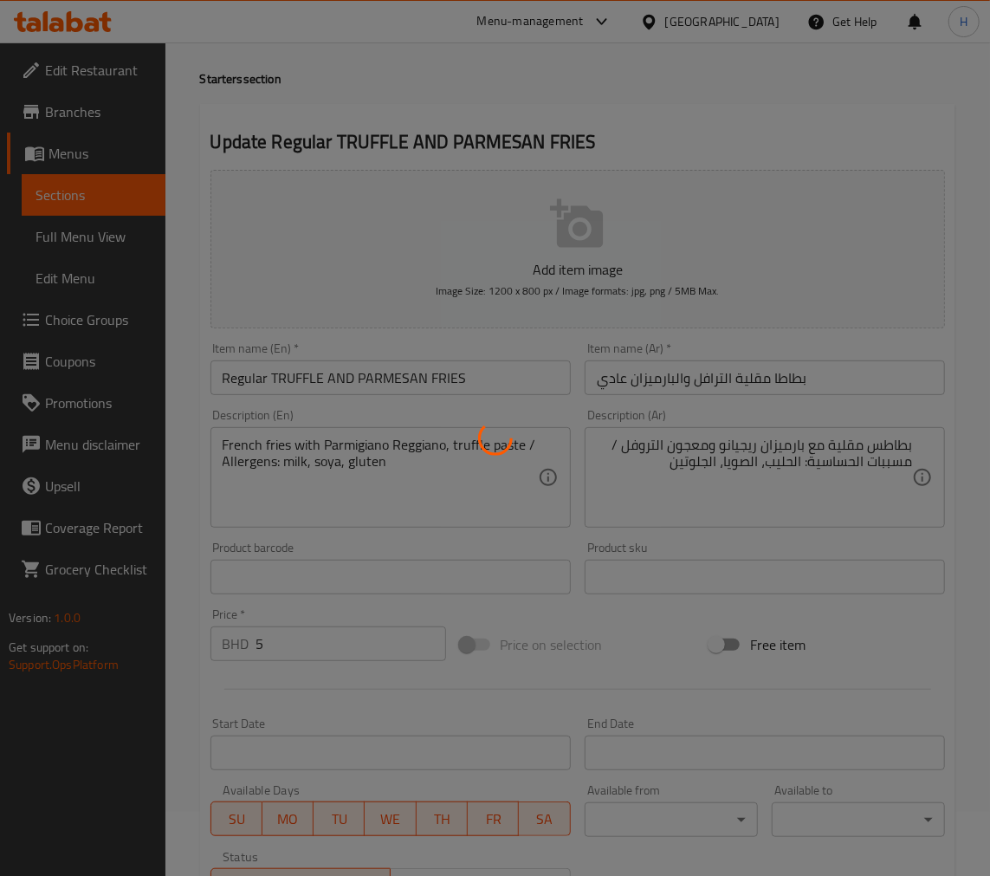
scroll to position [0, 0]
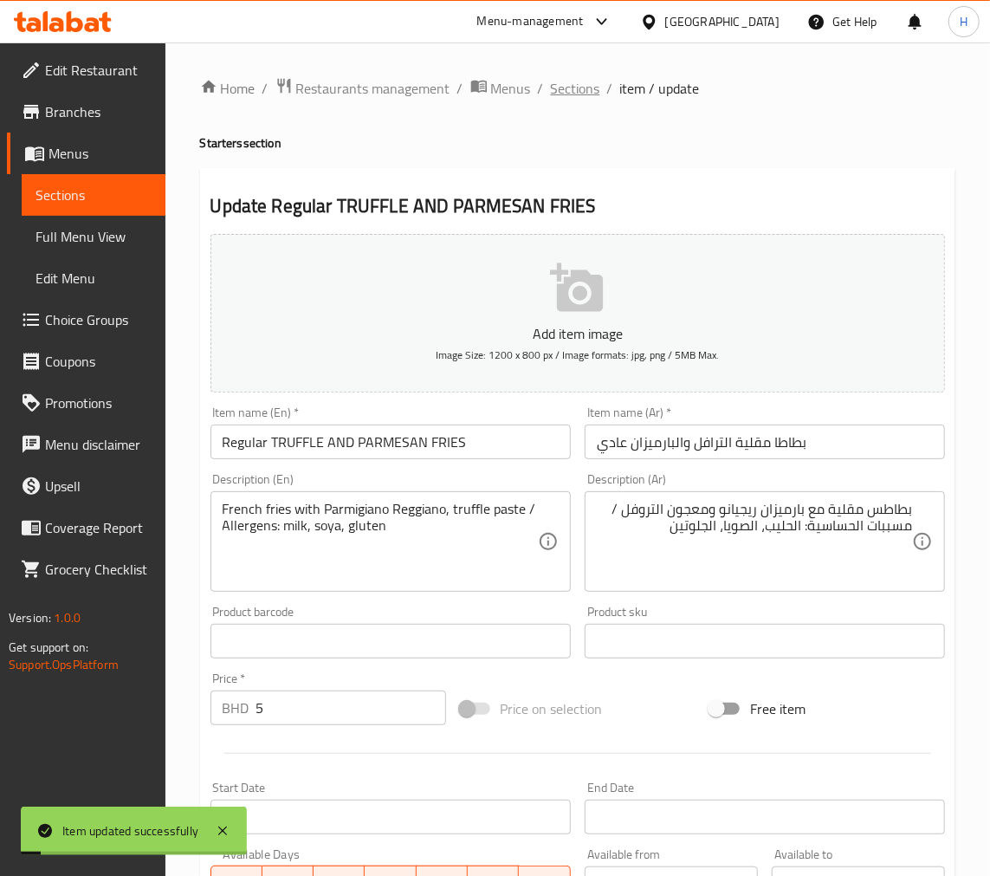
click at [566, 81] on span "Sections" at bounding box center [575, 88] width 49 height 21
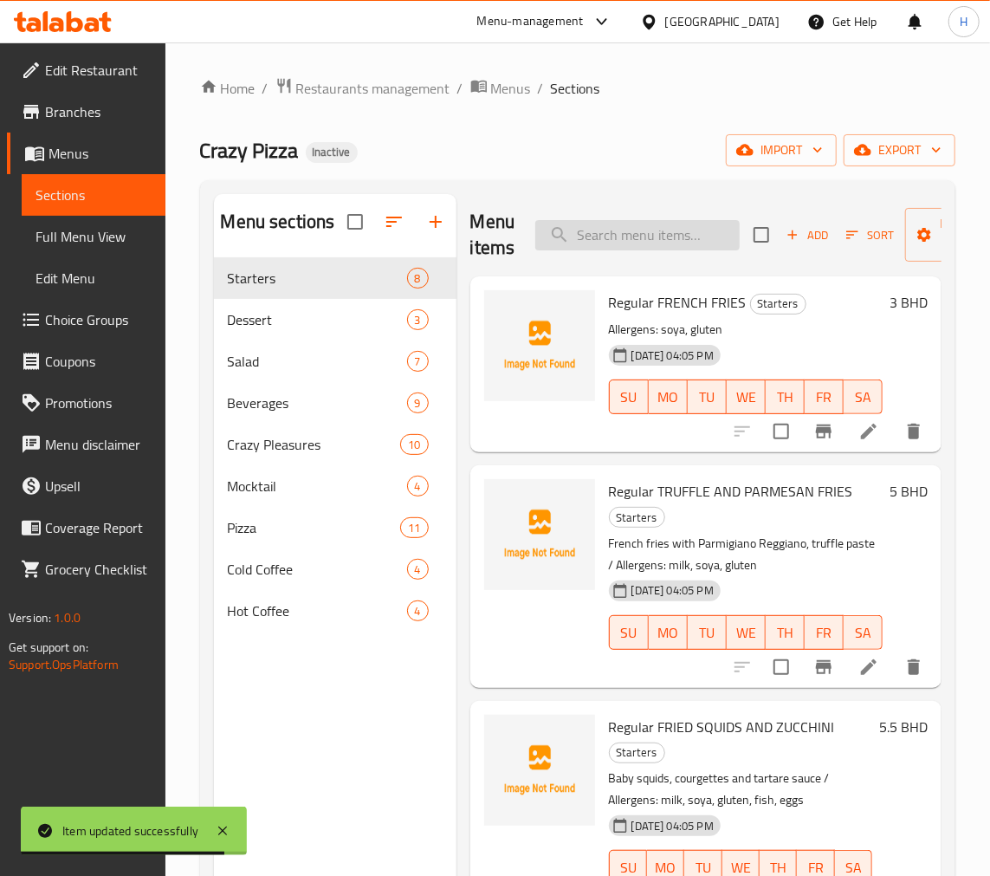
click at [609, 230] on input "search" at bounding box center [637, 235] width 204 height 30
paste input "Regular CRAZY SHRIMPS"
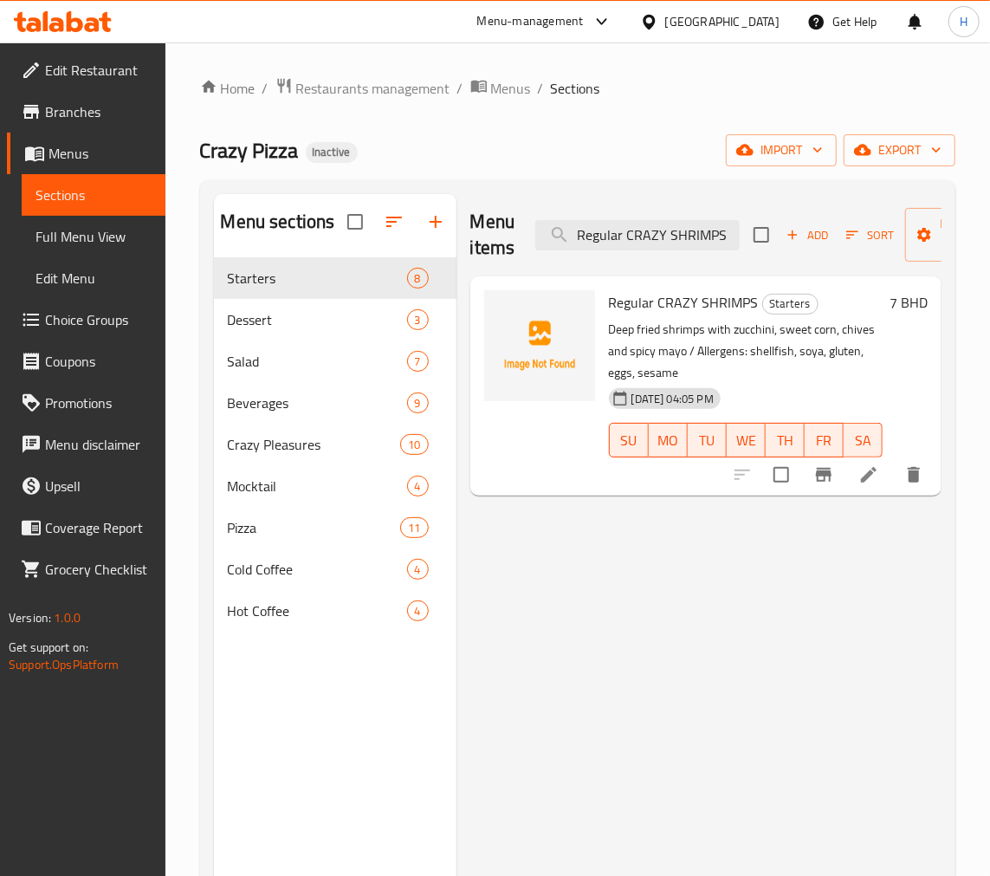
type input "Regular CRAZY SHRIMPS"
click at [864, 475] on icon at bounding box center [868, 474] width 21 height 21
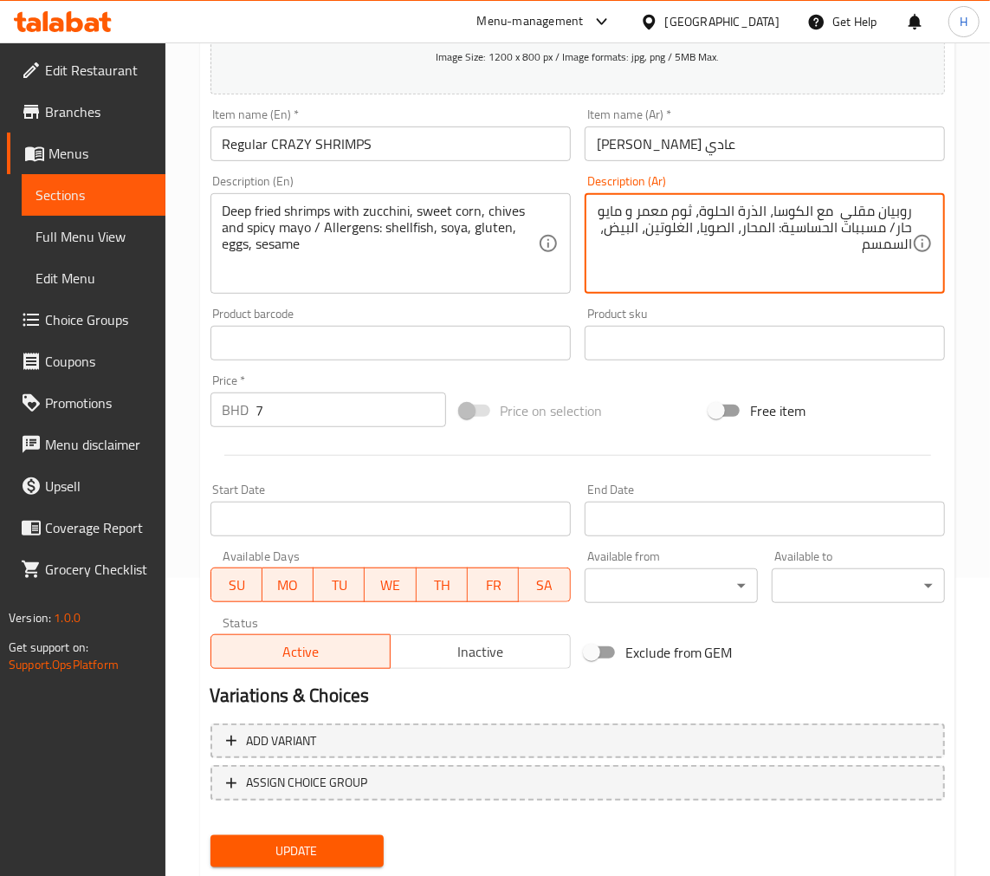
scroll to position [320, 0]
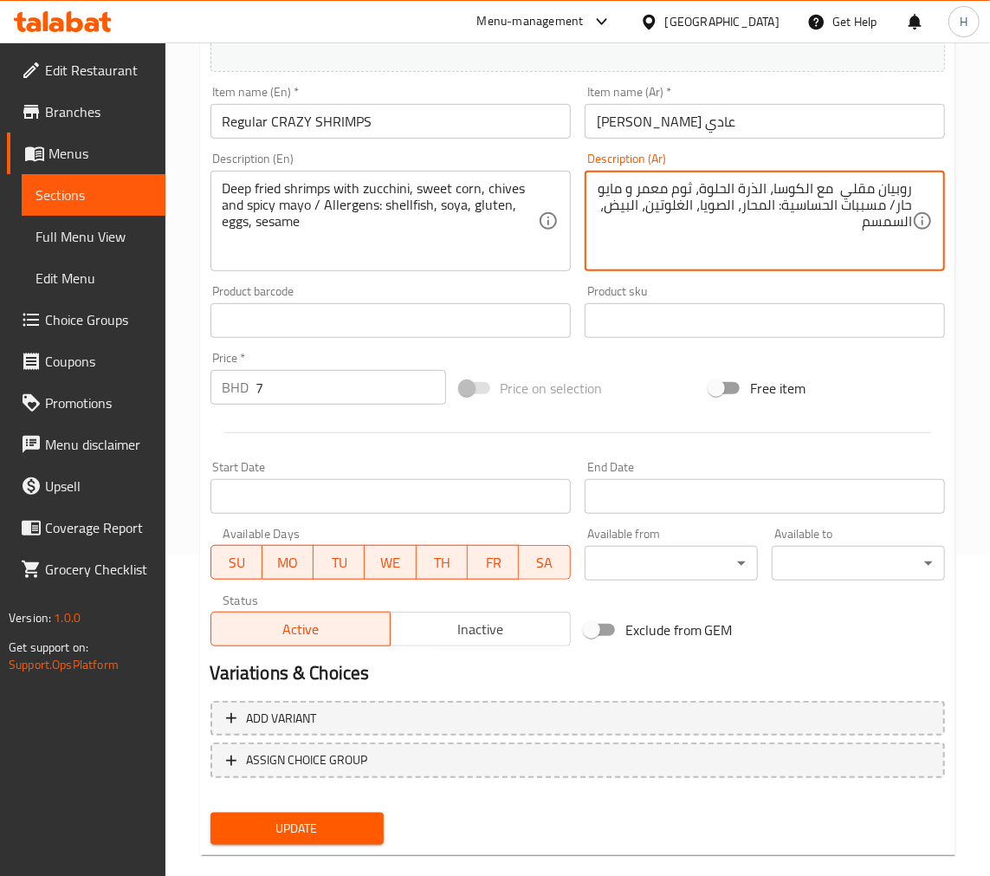
type textarea "روبيان مقلي مع الكوسا، الذرة الحلوة، ثوم معمر و مايو حار/ مسببات الحساسية: المح…"
click at [369, 823] on span "Update" at bounding box center [297, 829] width 146 height 22
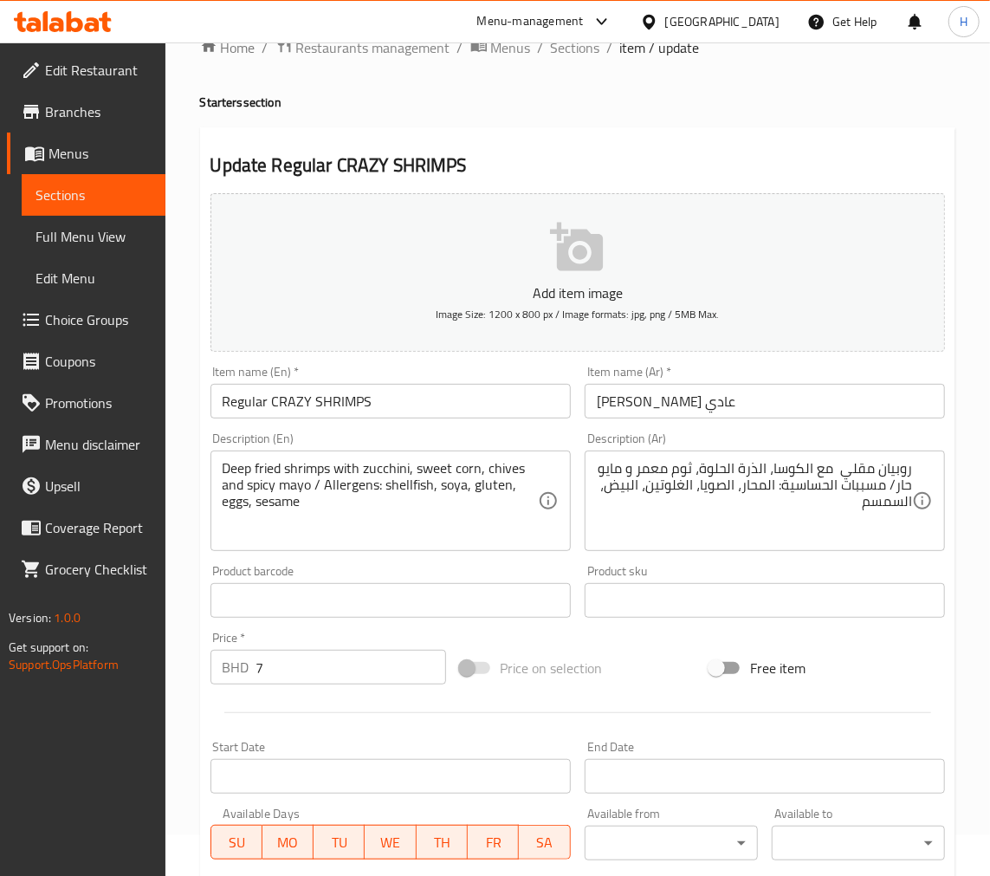
scroll to position [0, 0]
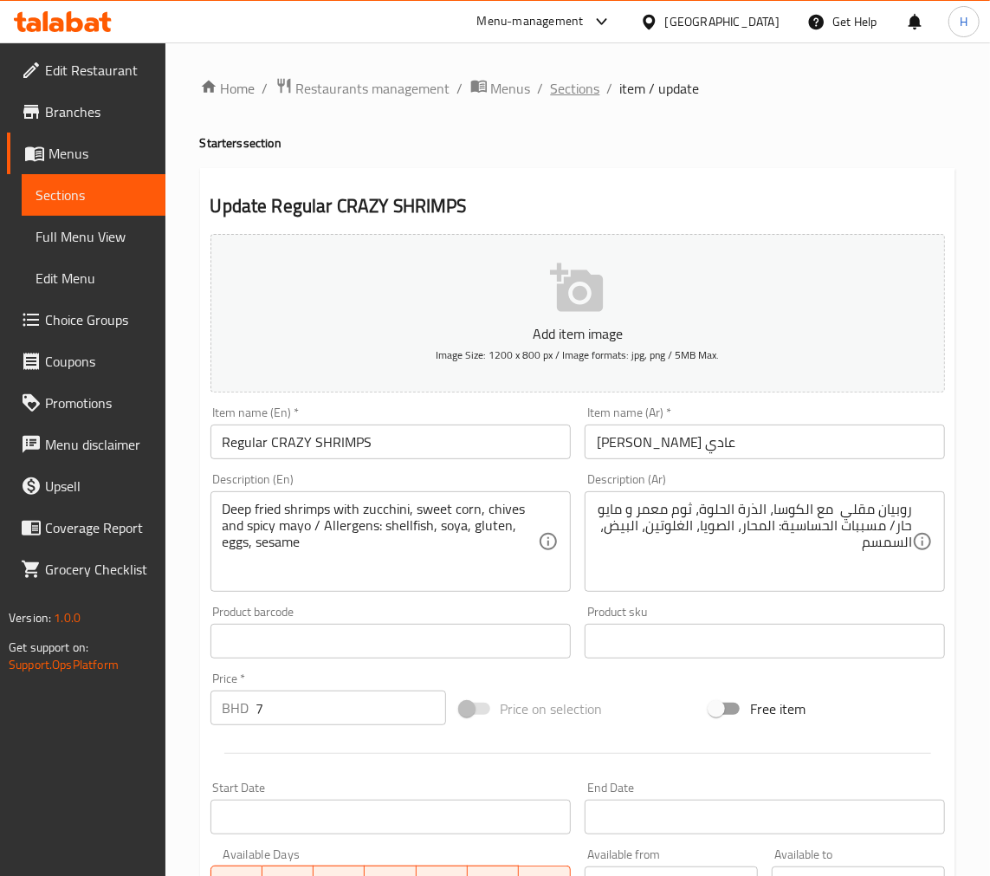
click at [566, 91] on span "Sections" at bounding box center [575, 88] width 49 height 21
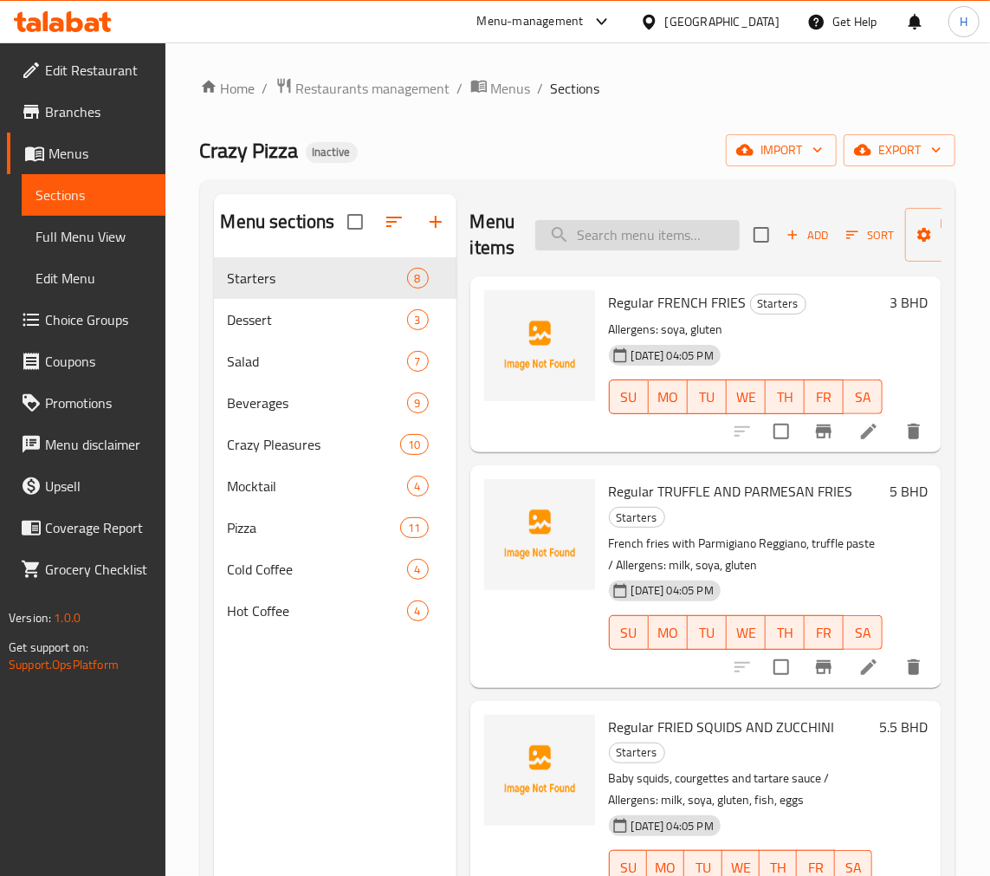
click at [656, 230] on input "search" at bounding box center [637, 235] width 204 height 30
paste input "Regular CRAZY SHRIMPS"
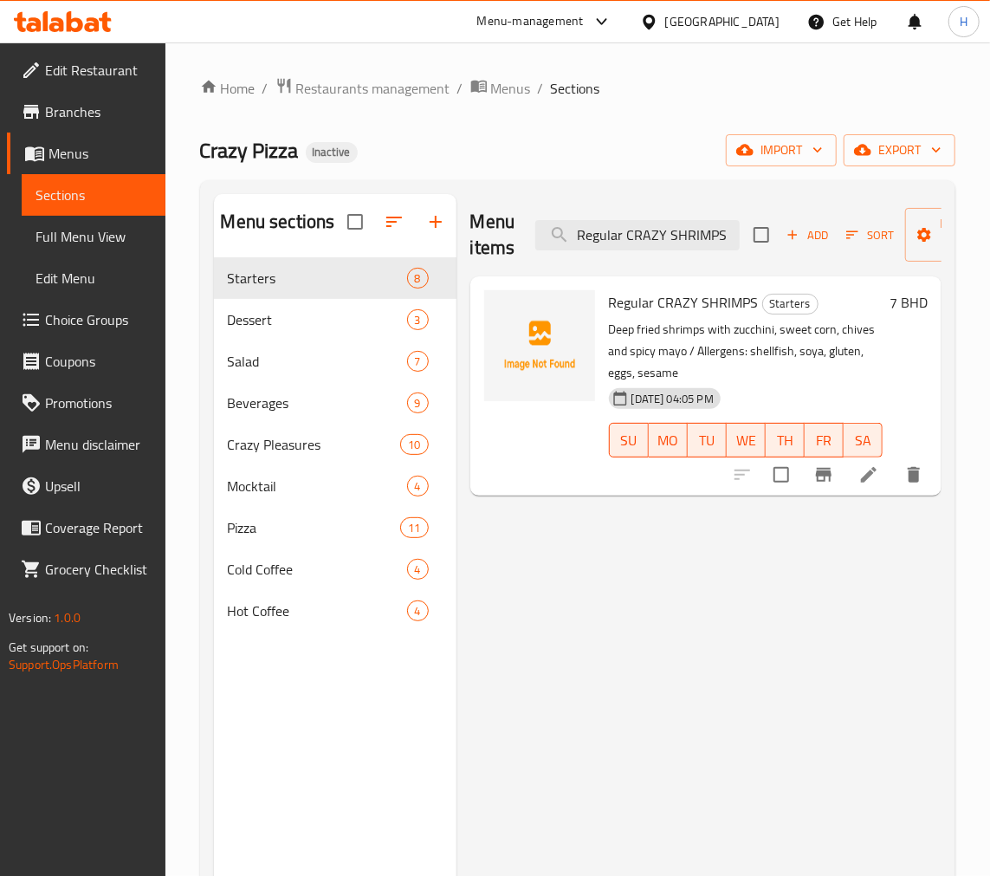
type input "Regular CRAZY SHRIMPS"
click at [876, 483] on icon at bounding box center [868, 474] width 21 height 21
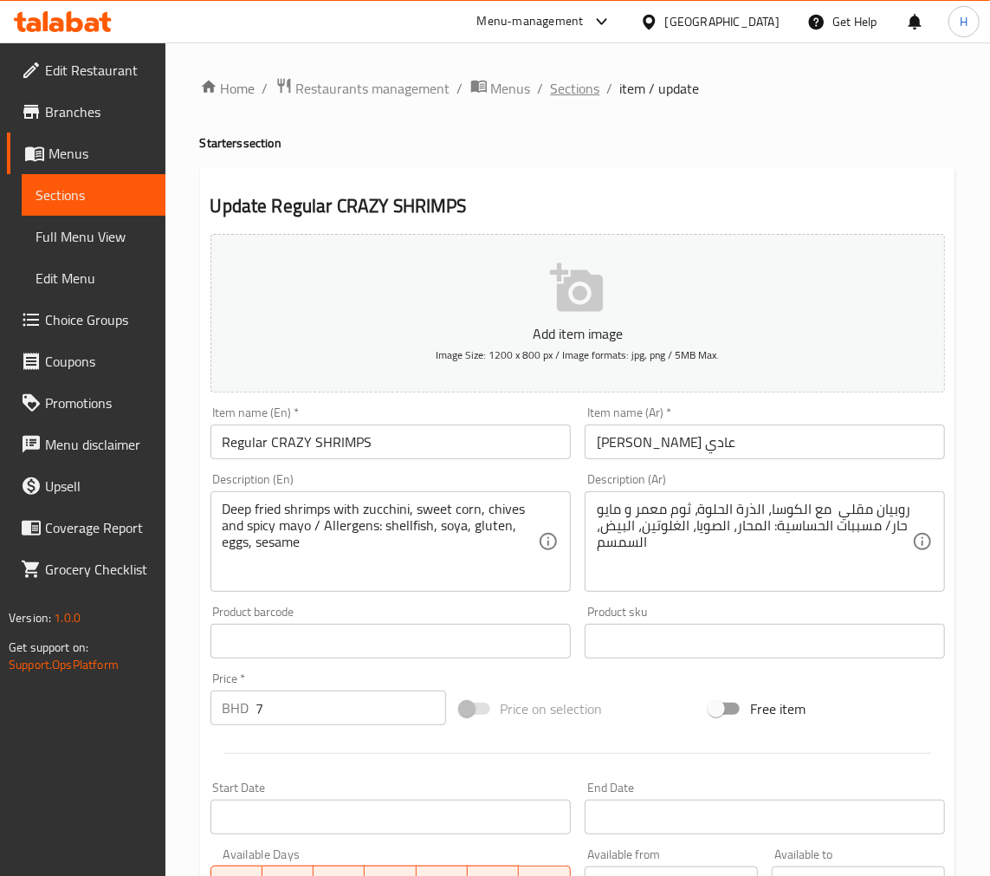
click at [585, 81] on span "Sections" at bounding box center [575, 88] width 49 height 21
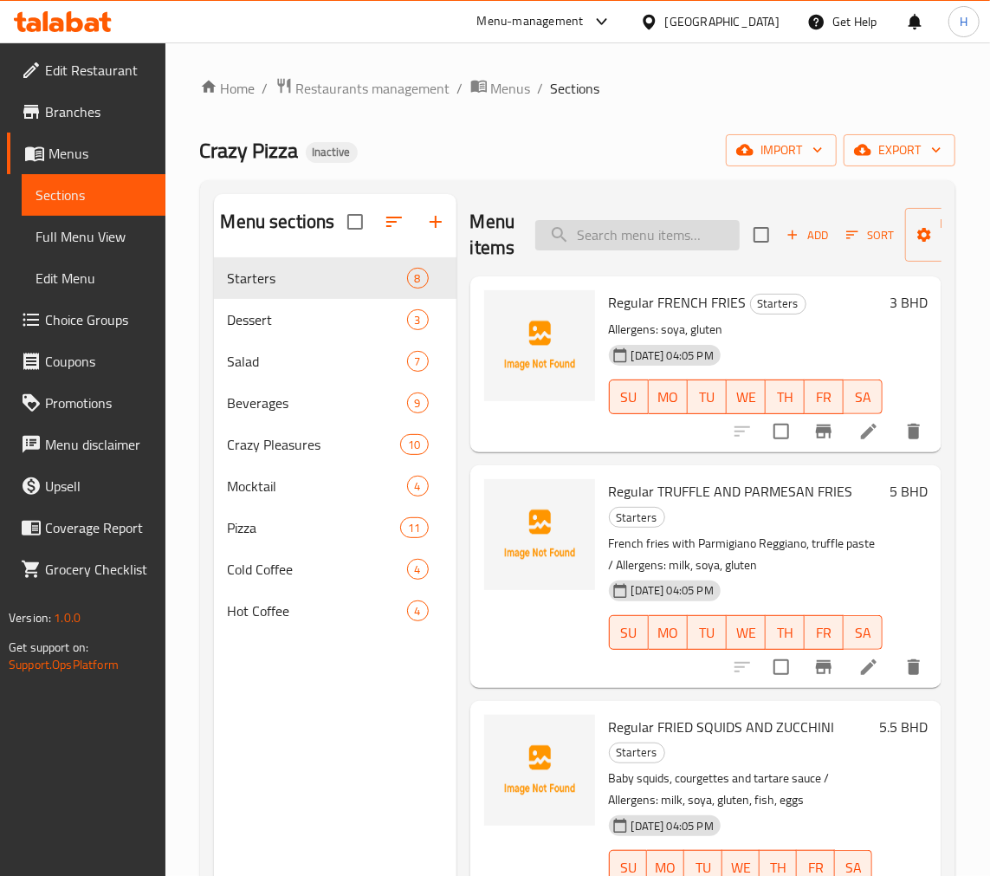
click at [606, 231] on input "search" at bounding box center [637, 235] width 204 height 30
paste input "Regular SAFFRON(Rice Balls) ARANCINI"
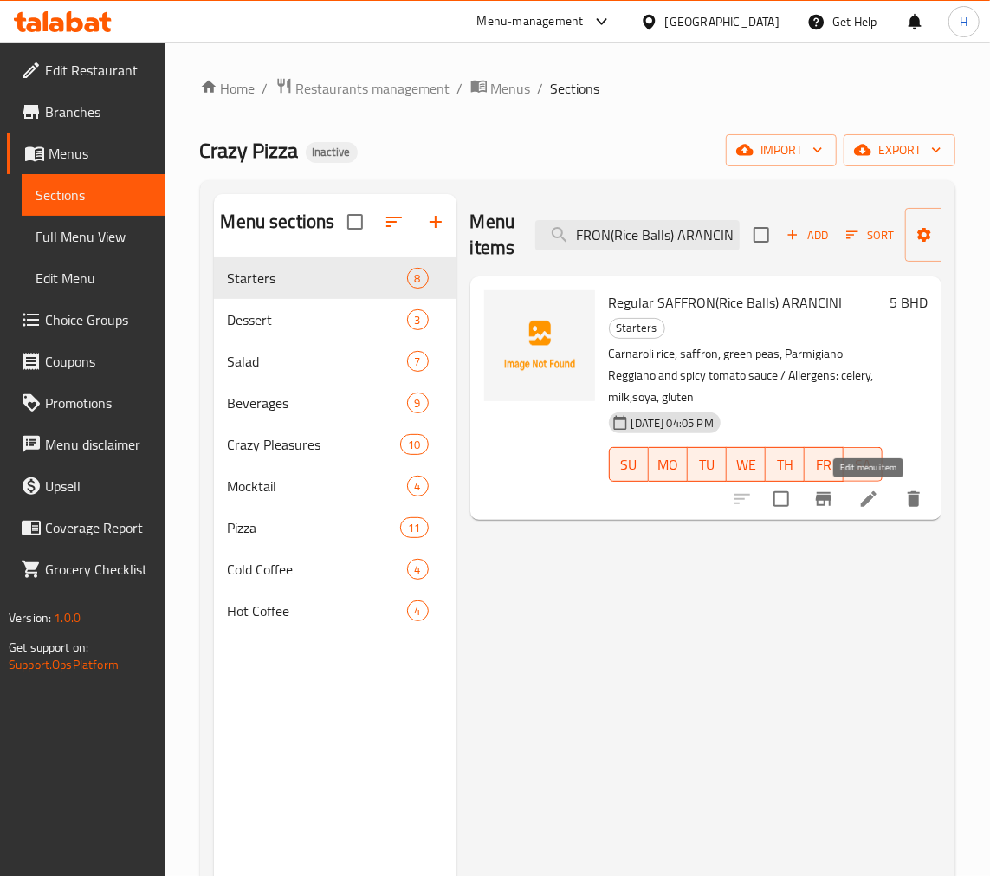
type input "Regular SAFFRON(Rice Balls) ARANCINI"
click at [870, 508] on icon at bounding box center [868, 499] width 21 height 21
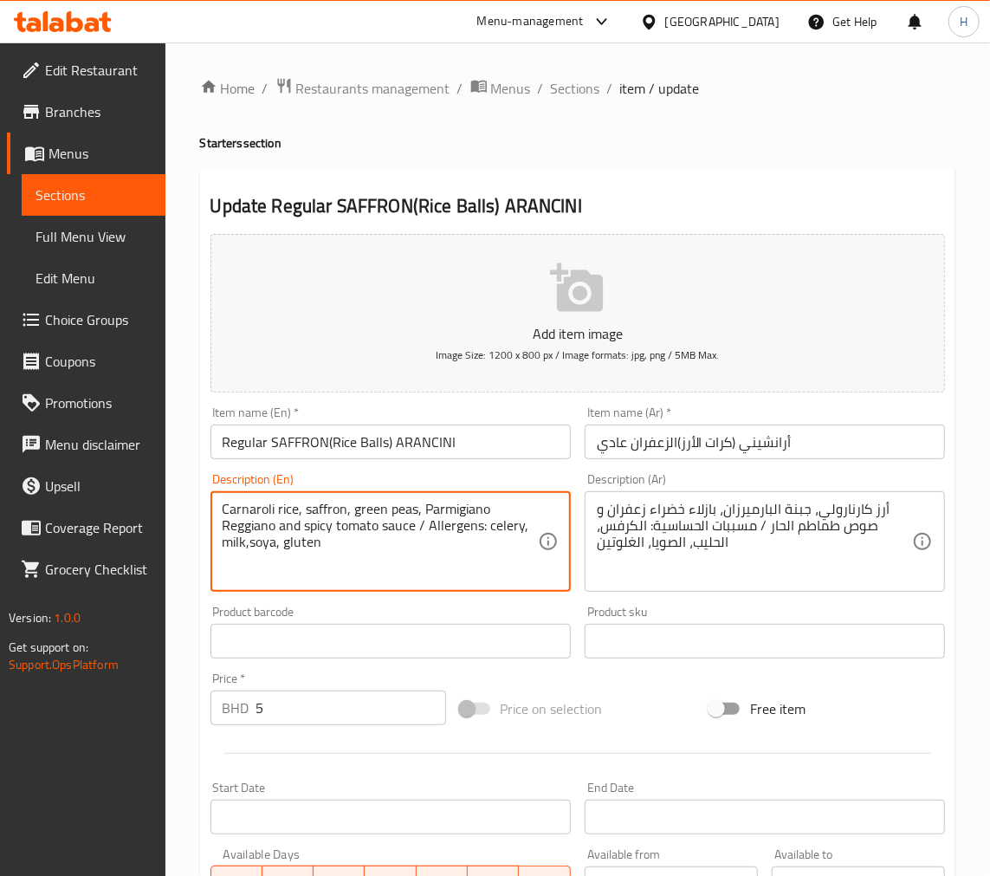
click at [469, 520] on textarea "Carnaroli rice, saffron, green peas, Parmigiano Reggiano and spicy tomato sauce…" at bounding box center [380, 542] width 315 height 82
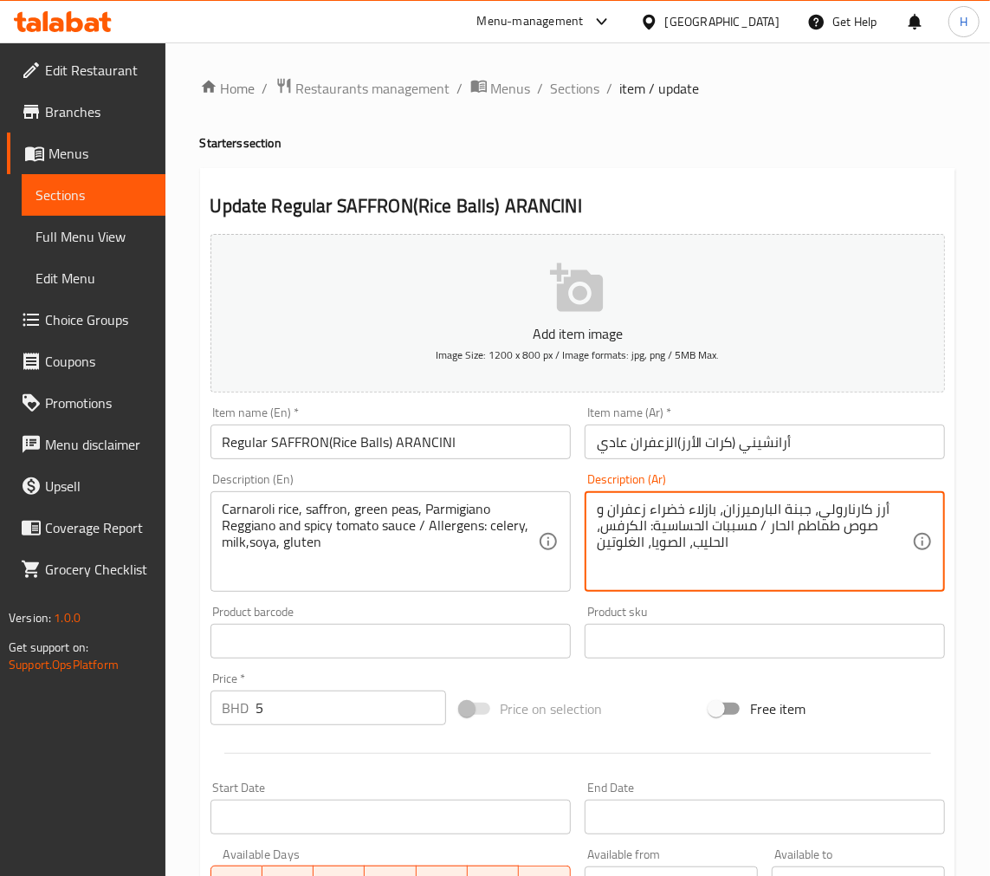
paste textarea "عفران، بازلاء خضراء، بارميجيانو ريجيانو وصلصة الطماطم الحارة"
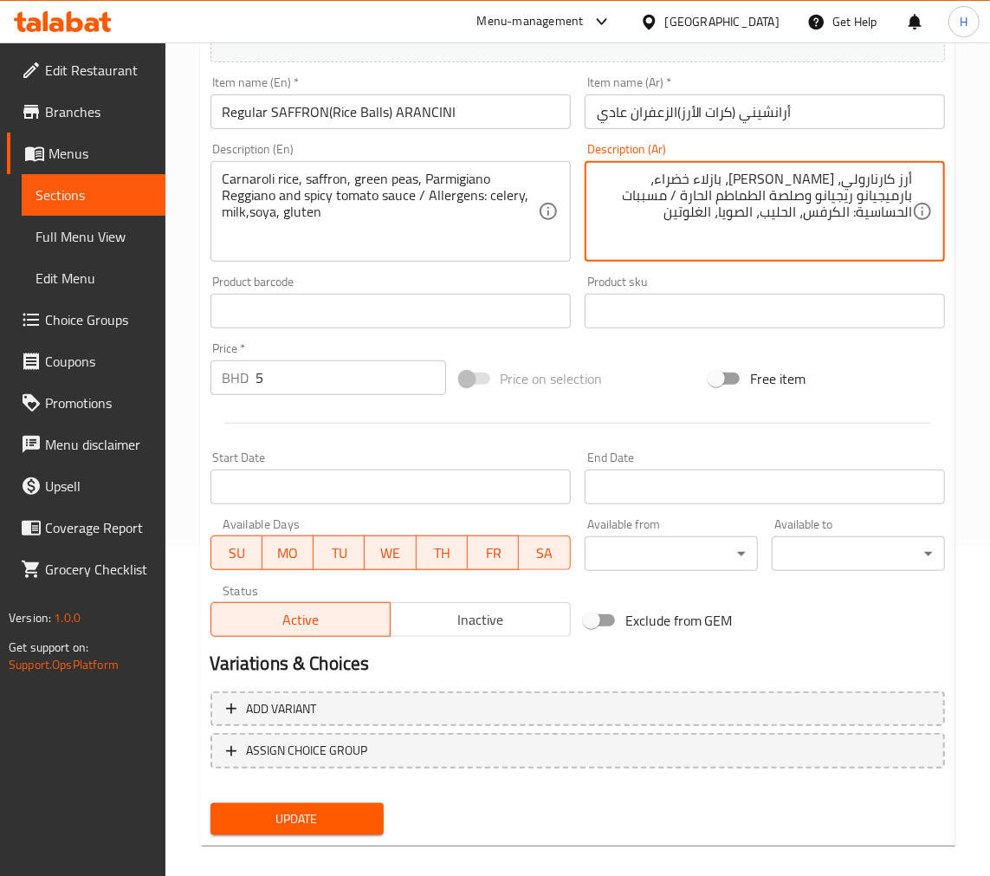
scroll to position [345, 0]
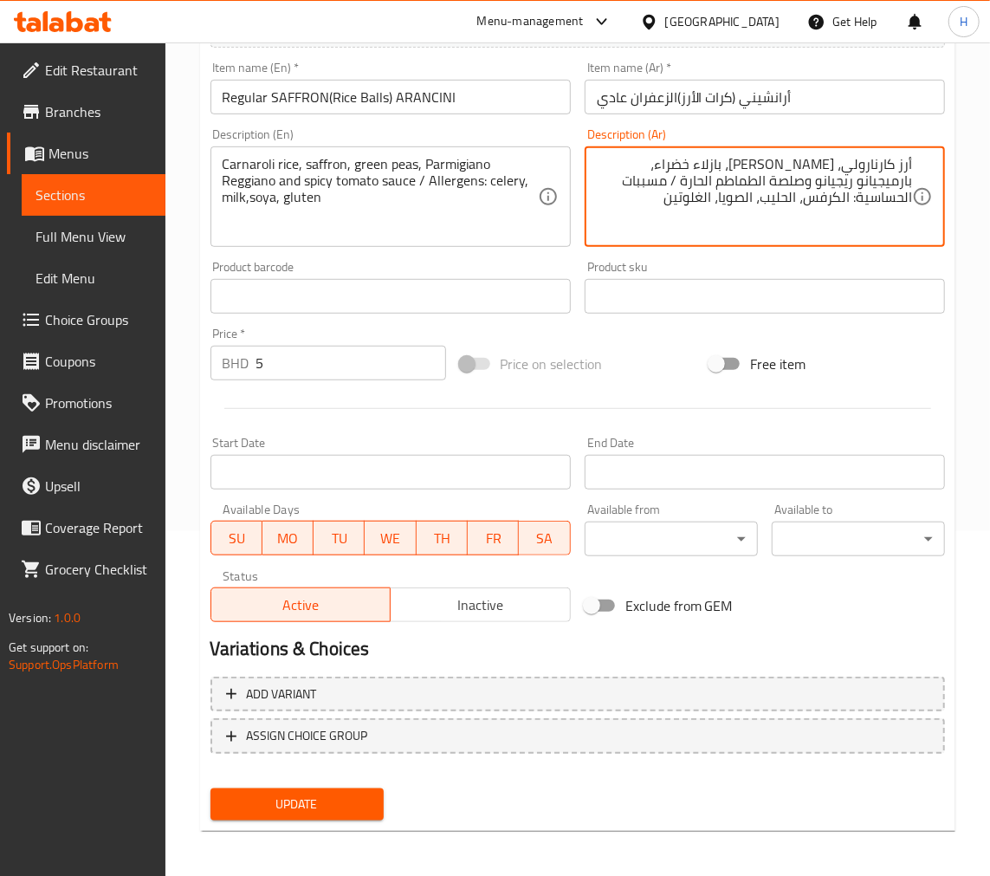
type textarea "أرز كارنارولي، زعفران، بازلاء خضراء، بارميجيانو ريجيانو وصلصة الطماطم الحارة / …"
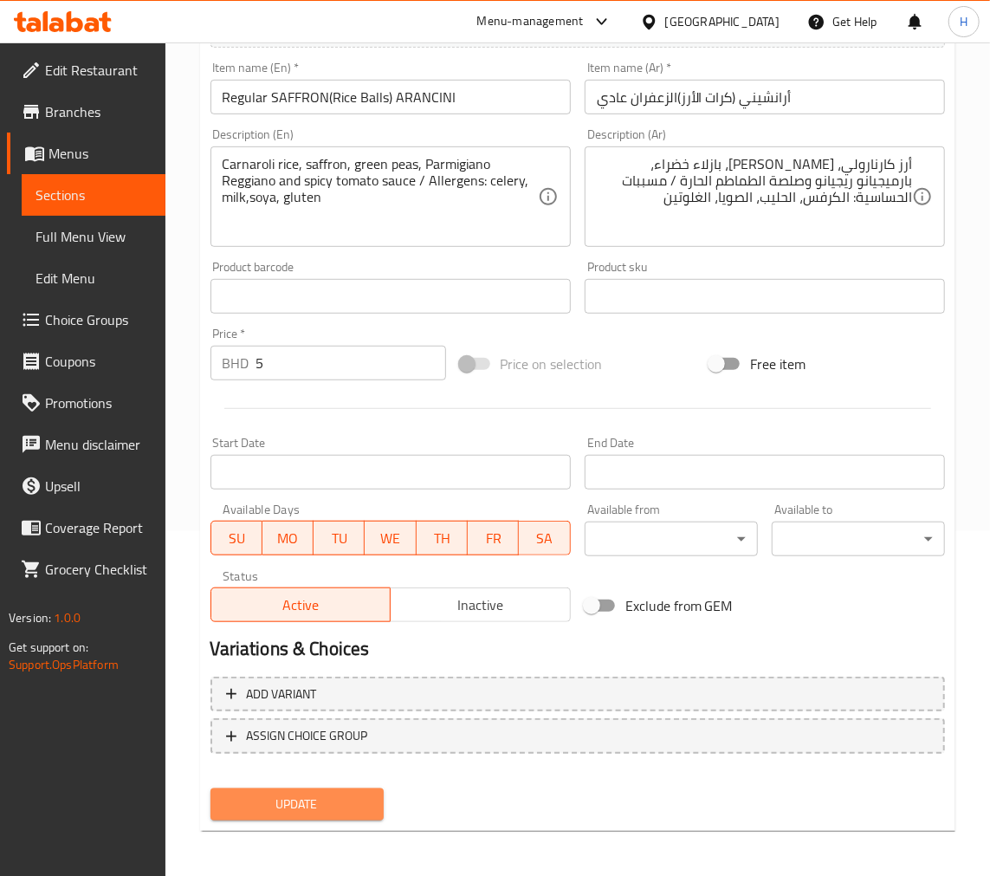
click at [330, 804] on span "Update" at bounding box center [297, 804] width 146 height 22
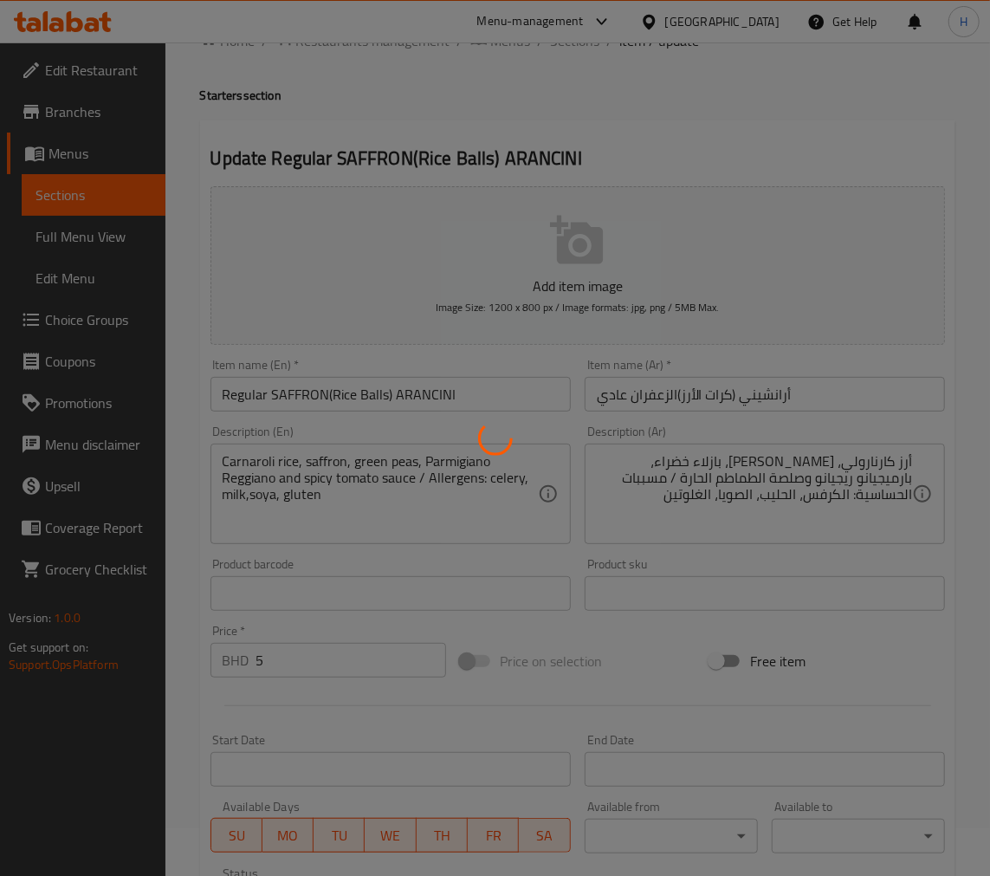
scroll to position [0, 0]
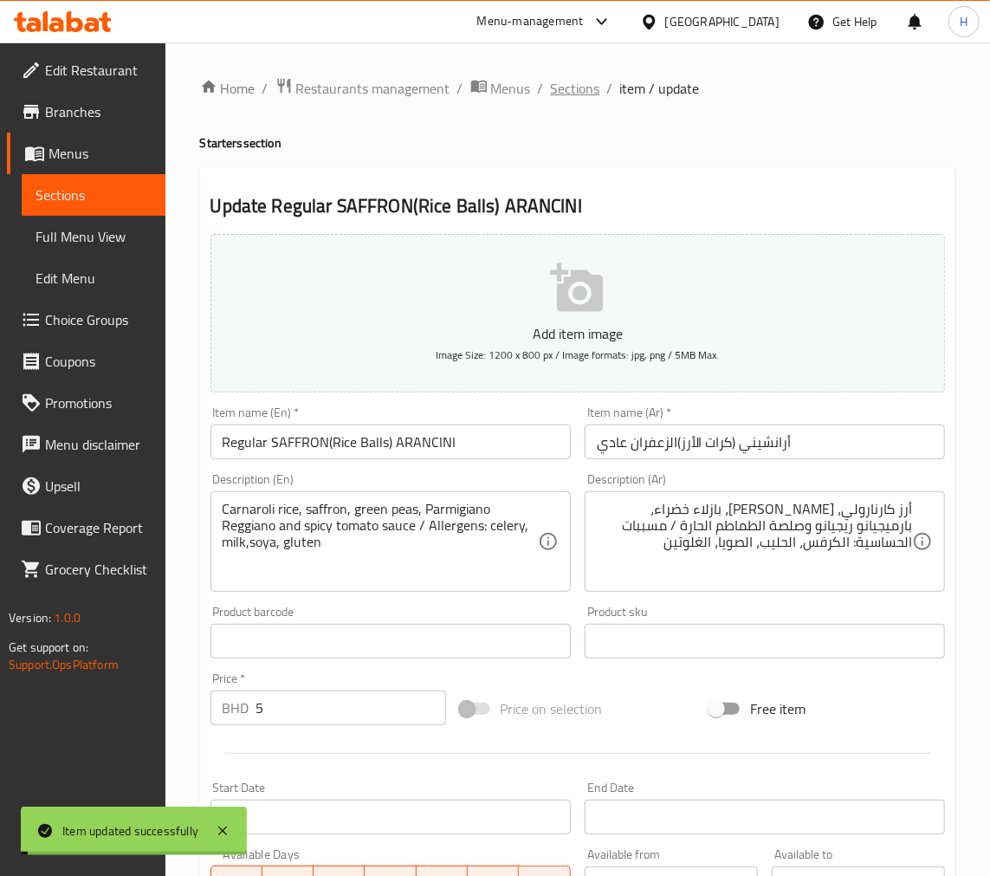
click at [583, 79] on span "Sections" at bounding box center [575, 88] width 49 height 21
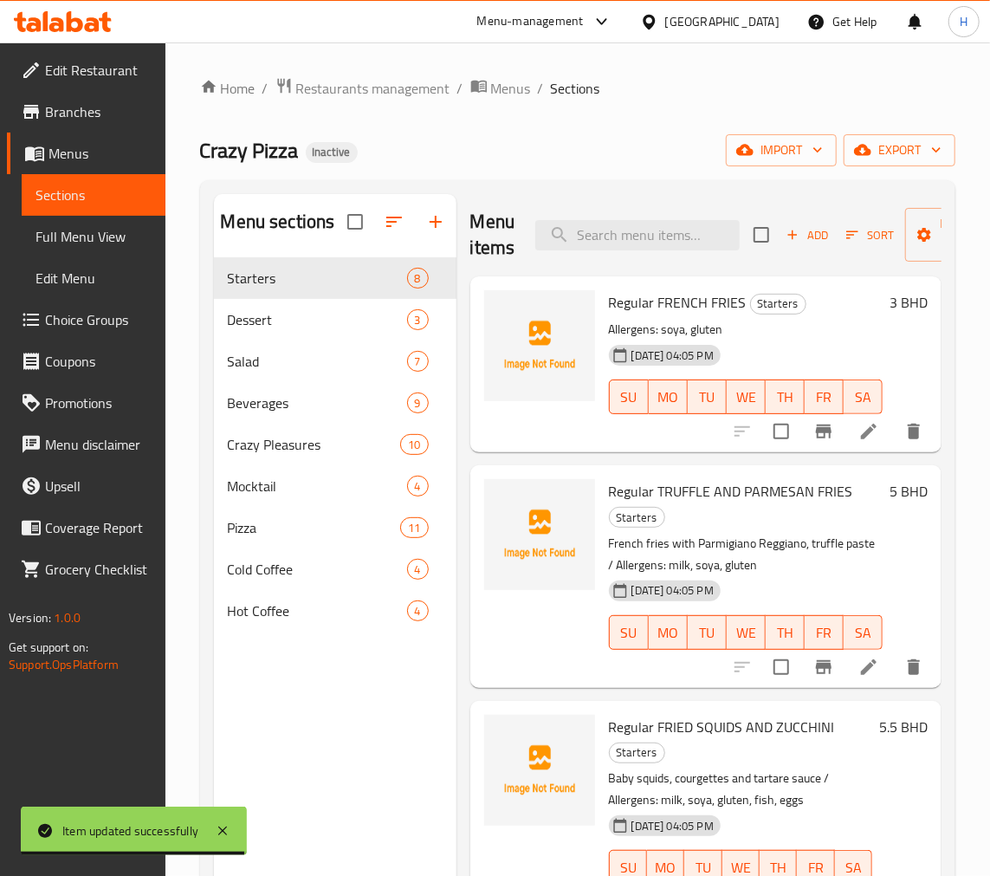
click at [126, 229] on span "Full Menu View" at bounding box center [94, 236] width 116 height 21
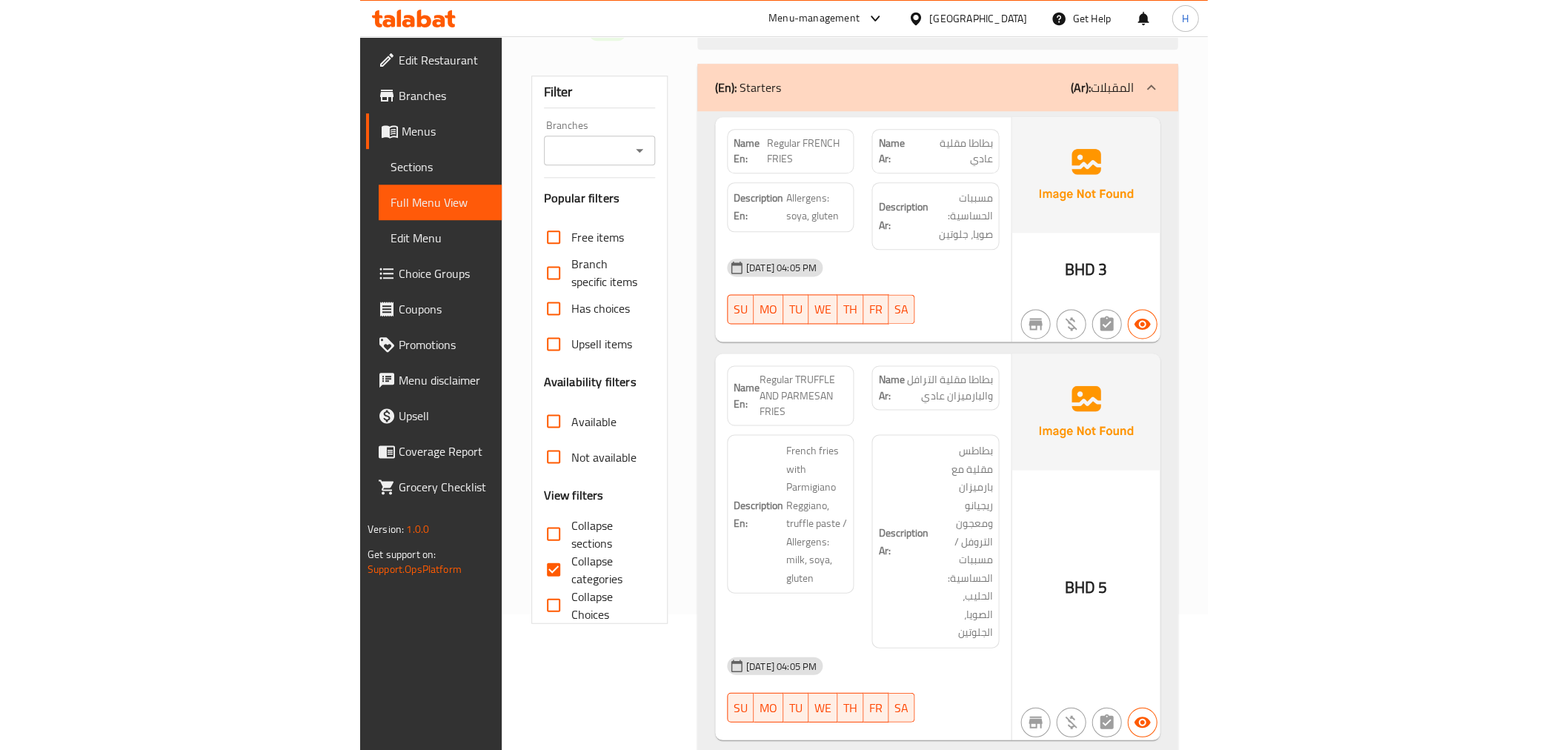
scroll to position [274, 0]
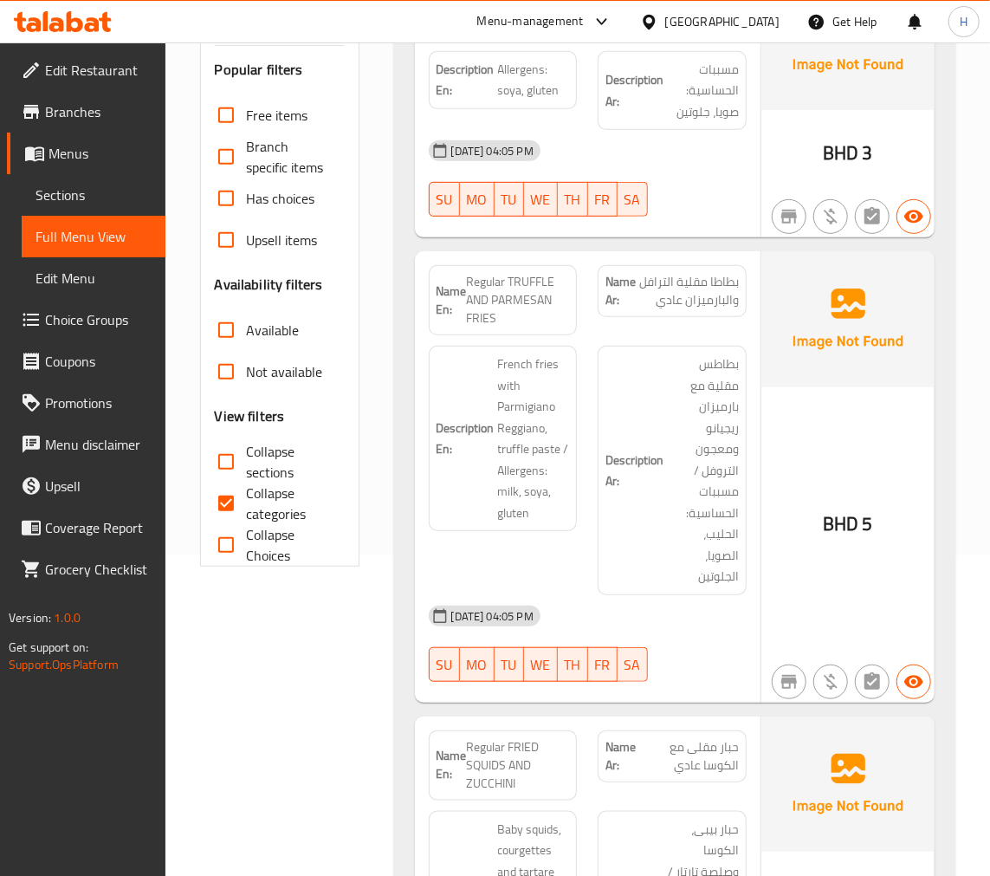
click at [246, 497] on input "Collapse categories" at bounding box center [226, 503] width 42 height 42
checkbox input "false"
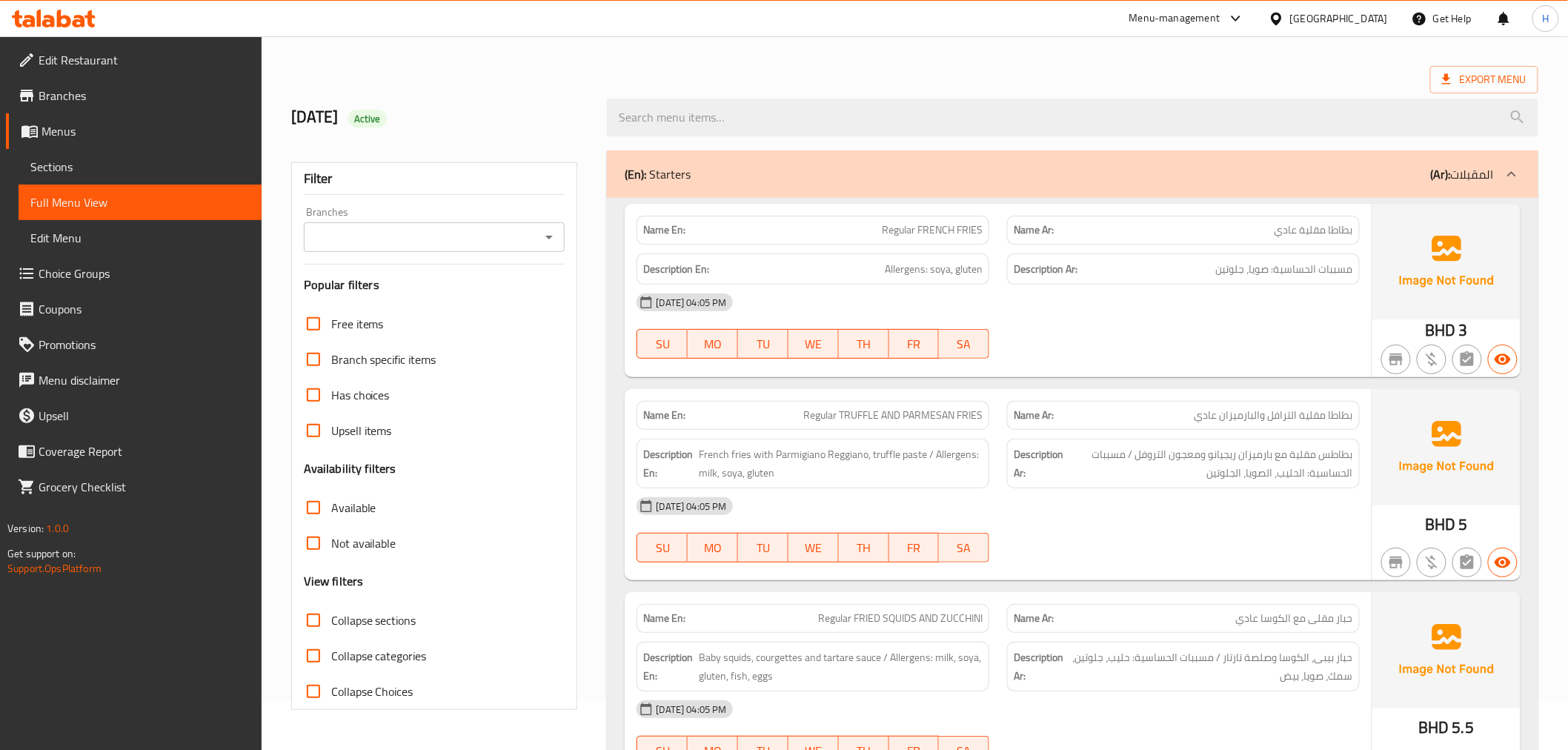
scroll to position [109, 0]
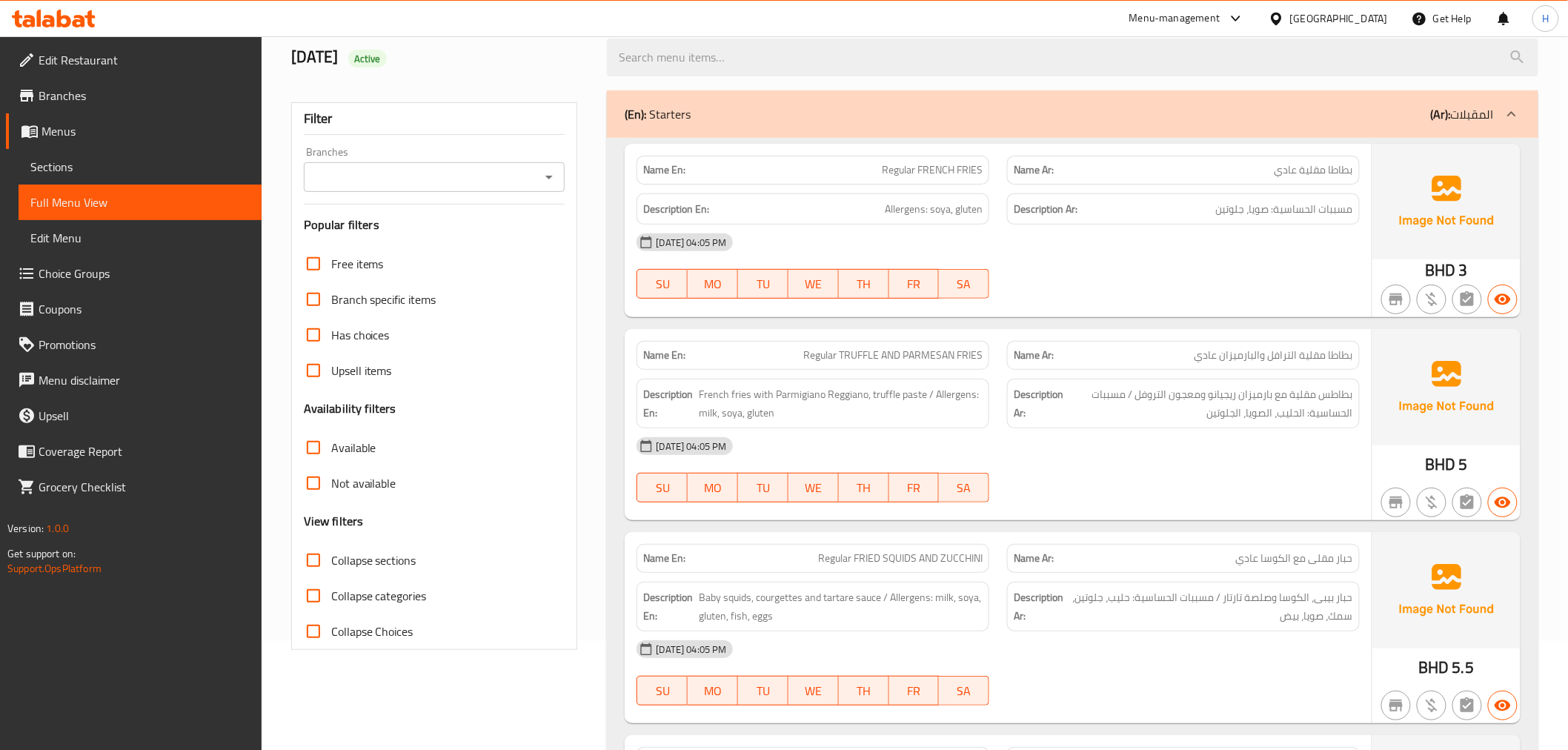
drag, startPoint x: 144, startPoint y: 163, endPoint x: 127, endPoint y: 180, distance: 24.0
click at [144, 163] on span "Sections" at bounding box center [140, 166] width 219 height 18
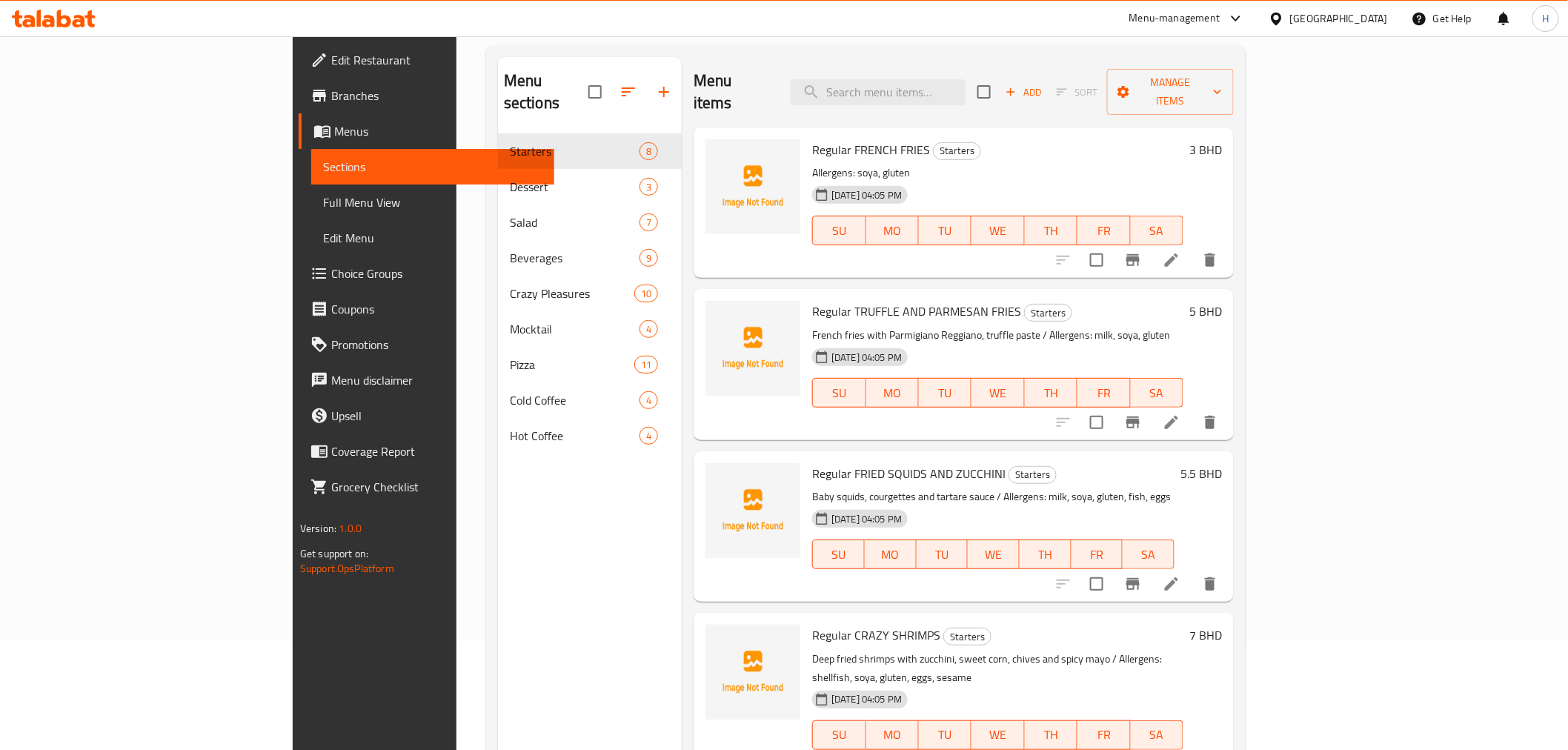
click at [311, 190] on link "Full Menu View" at bounding box center [433, 203] width 243 height 36
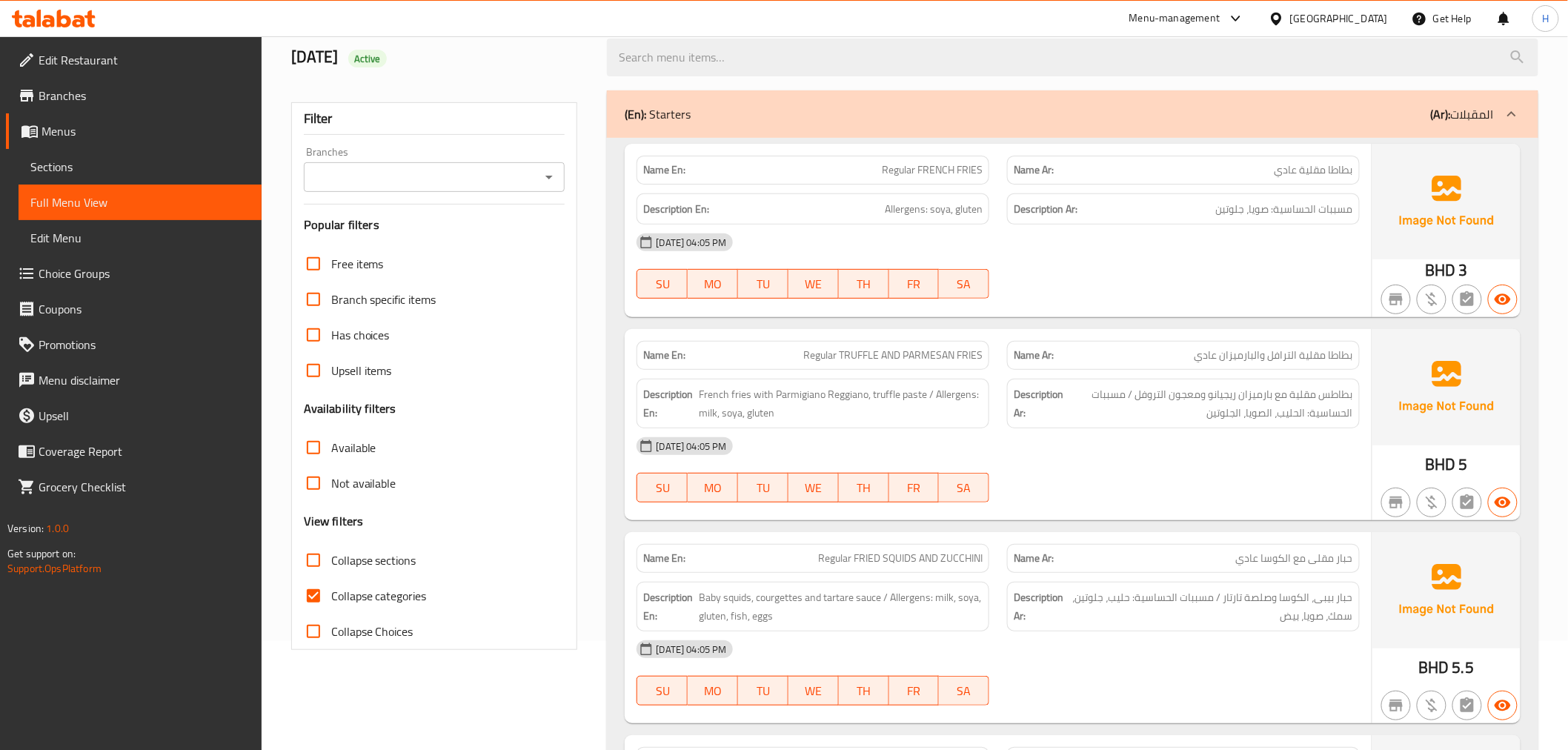
click at [335, 559] on span "Collapse sections" at bounding box center [374, 559] width 86 height 18
click at [331, 559] on input "Collapse sections" at bounding box center [314, 560] width 36 height 36
checkbox input "true"
click at [352, 589] on span "Collapse categories" at bounding box center [379, 595] width 96 height 18
click at [331, 589] on input "Collapse categories" at bounding box center [314, 596] width 36 height 36
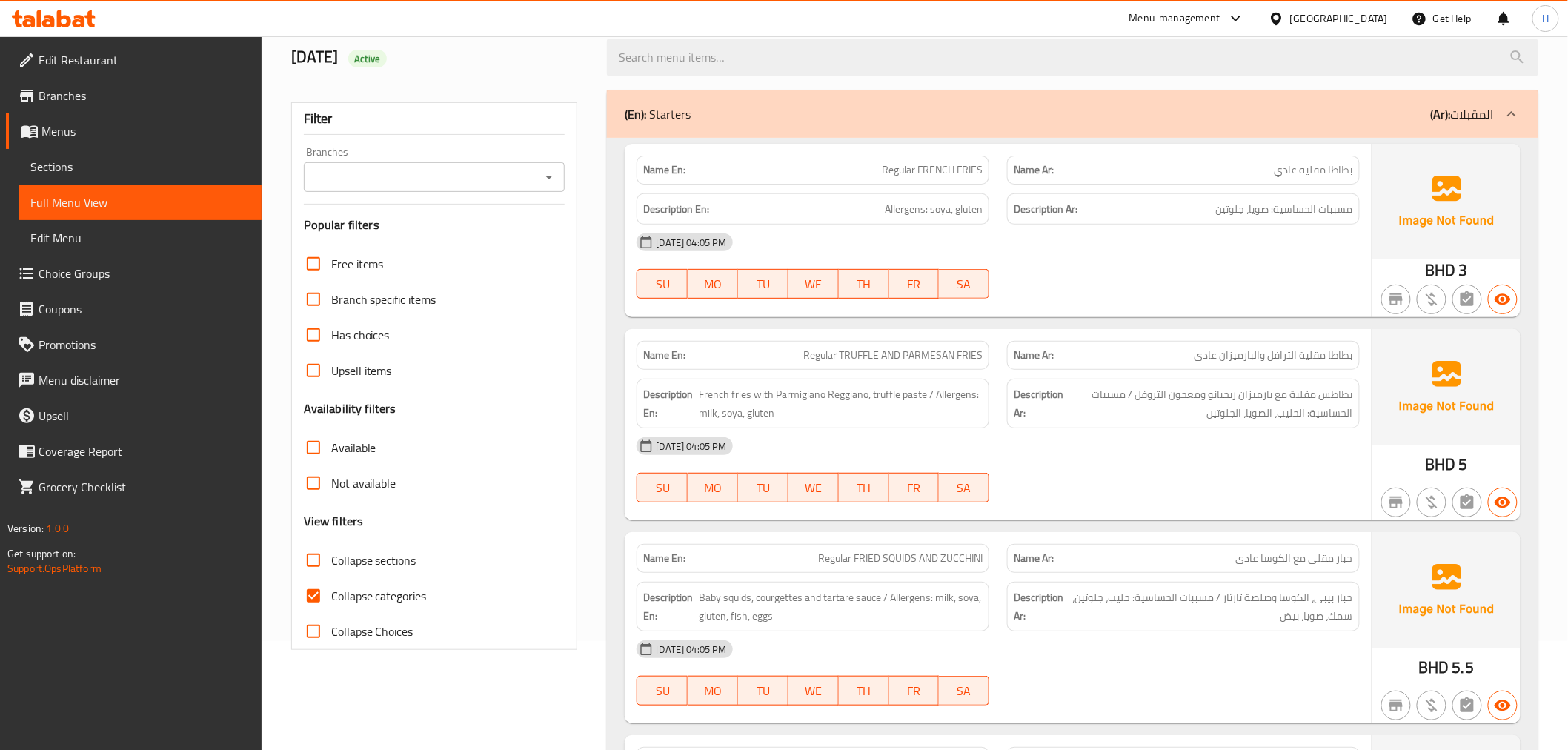
checkbox input "false"
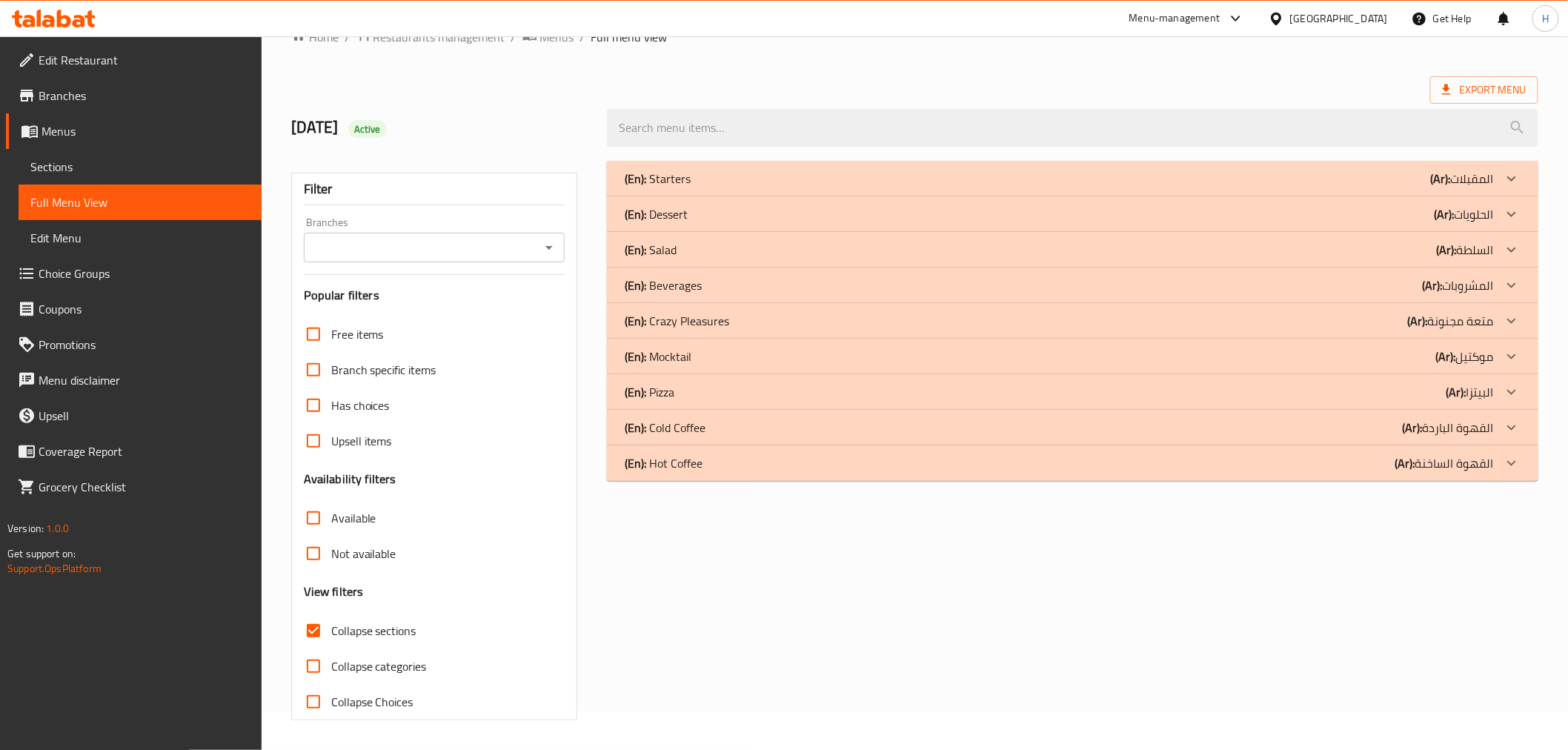
scroll to position [38, 0]
click at [701, 175] on div "(En): Starters (Ar): المقبلات" at bounding box center [1058, 178] width 868 height 18
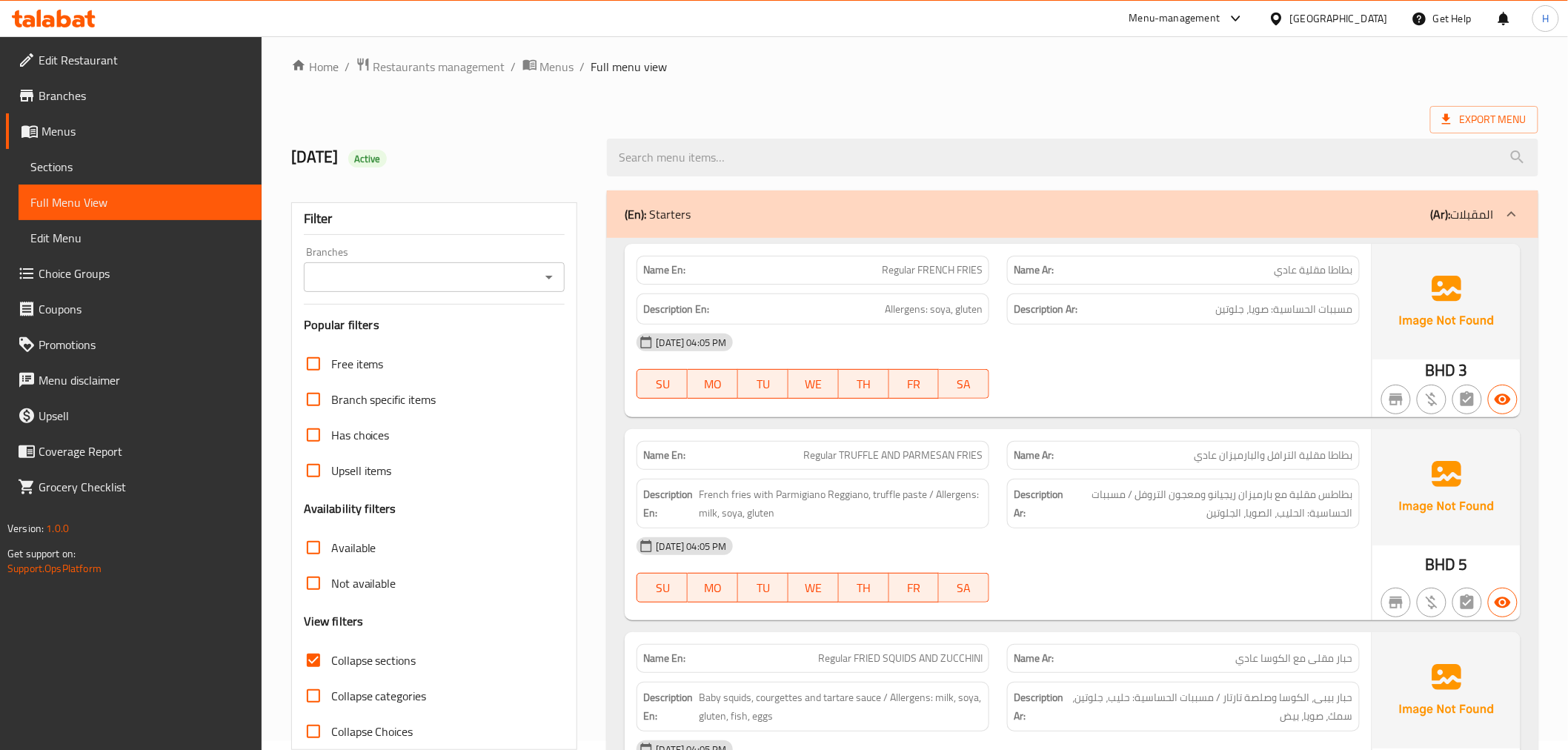
scroll to position [0, 0]
